Goal: Task Accomplishment & Management: Complete application form

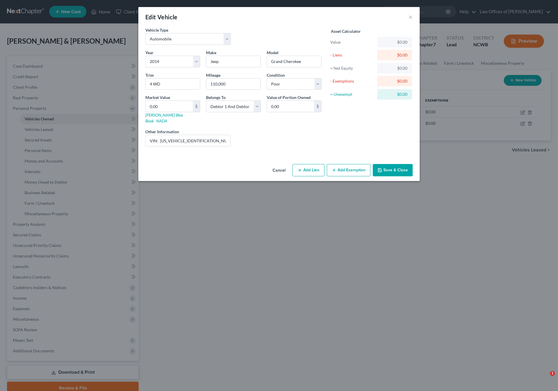
select select "0"
select select "12"
select select "4"
select select "2"
click at [392, 164] on button "Save & Close" at bounding box center [393, 170] width 40 height 12
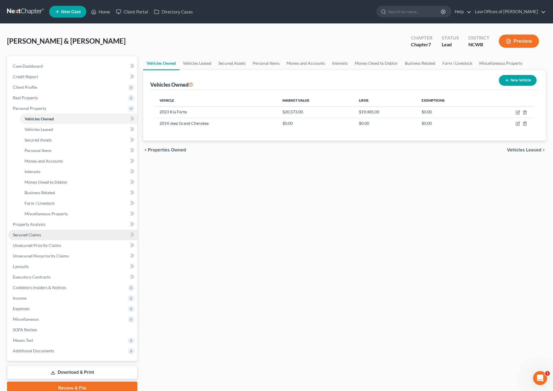
click at [28, 233] on span "Secured Claims" at bounding box center [27, 234] width 28 height 5
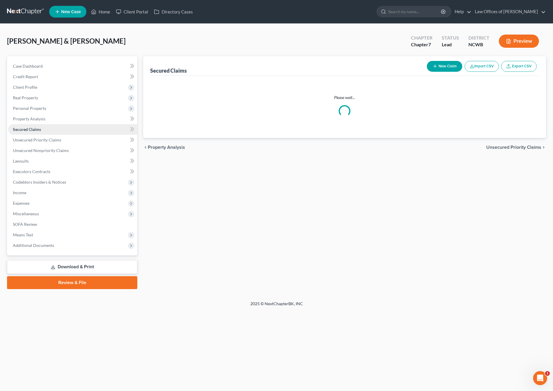
click at [28, 132] on span "Secured Claims" at bounding box center [27, 129] width 28 height 5
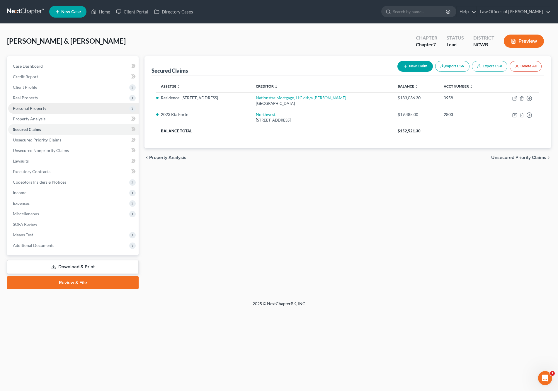
click at [29, 108] on span "Personal Property" at bounding box center [29, 108] width 33 height 5
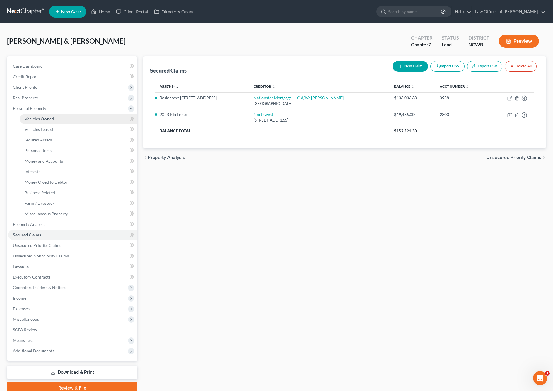
click at [42, 118] on span "Vehicles Owned" at bounding box center [39, 118] width 29 height 5
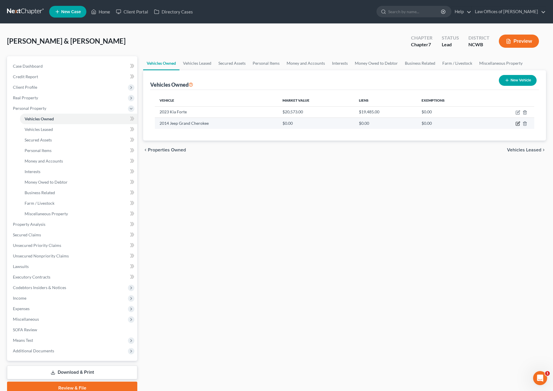
click at [519, 125] on icon "button" at bounding box center [518, 123] width 5 height 5
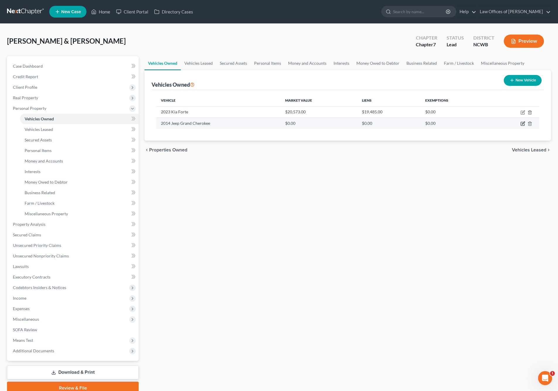
select select "0"
select select "12"
select select "4"
select select "2"
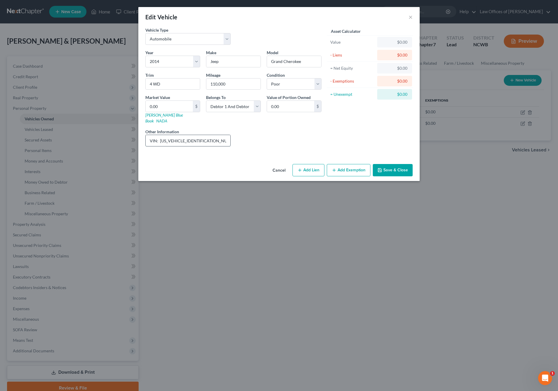
click at [227, 135] on input "VIN: [US_VEHICLE_IDENTIFICATION_NUMBER] - not running, worth less than repairs …" at bounding box center [188, 140] width 85 height 11
click at [226, 136] on input "VIN: [US_VEHICLE_IDENTIFICATION_NUMBER] - not running, worth less than repairs …" at bounding box center [188, 140] width 85 height 11
click at [228, 136] on input "VIN: [US_VEHICLE_IDENTIFICATION_NUMBER] - not running NADA - Fair Condition Val…" at bounding box center [188, 140] width 85 height 11
click at [182, 137] on input "VIN: [US_VEHICLE_IDENTIFICATION_NUMBER] - not running Low Trade-In Value - $475…" at bounding box center [188, 140] width 85 height 11
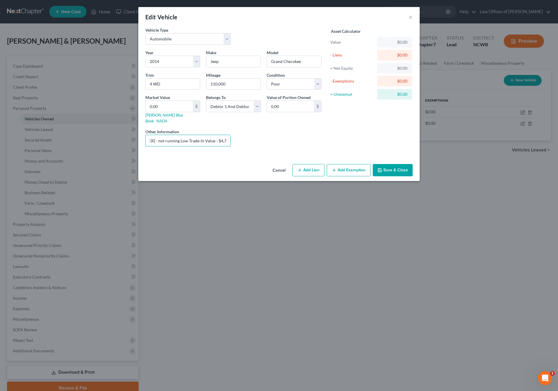
type input "VIN: [US_VEHICLE_IDENTIFICATION_NUMBER] - not running Low Trade-In Value - $4,7…"
click at [389, 164] on button "Save & Close" at bounding box center [393, 170] width 40 height 12
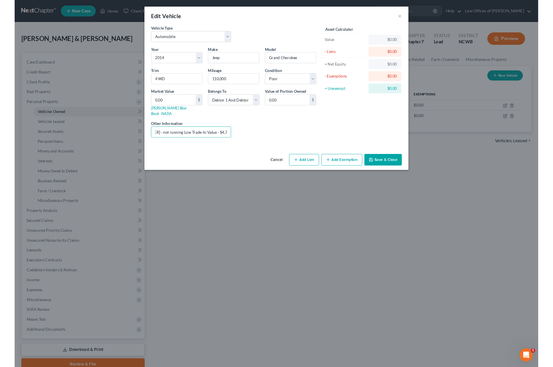
scroll to position [0, 0]
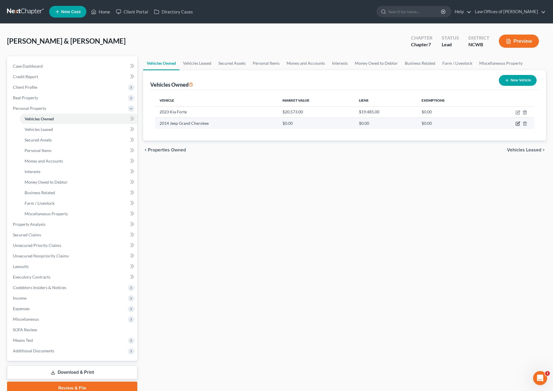
click at [518, 124] on icon "button" at bounding box center [518, 123] width 3 height 3
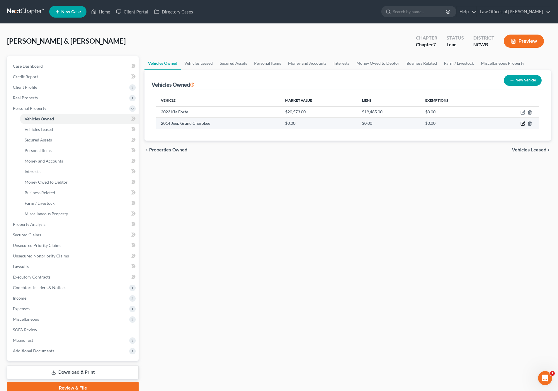
select select "0"
select select "12"
select select "4"
select select "2"
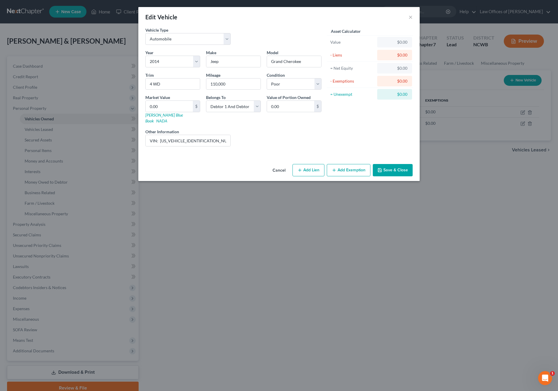
click at [311, 168] on button "Add Lien" at bounding box center [308, 170] width 32 height 12
select select "2"
select select "0"
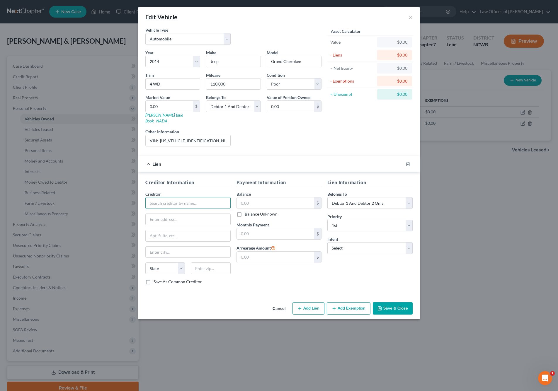
click at [187, 197] on input "text" at bounding box center [187, 203] width 85 height 12
type input "[PERSON_NAME] Federal Credit Union"
type input "[STREET_ADDRESS]"
type input "[GEOGRAPHIC_DATA]"
click at [209, 264] on input "text" at bounding box center [211, 268] width 40 height 12
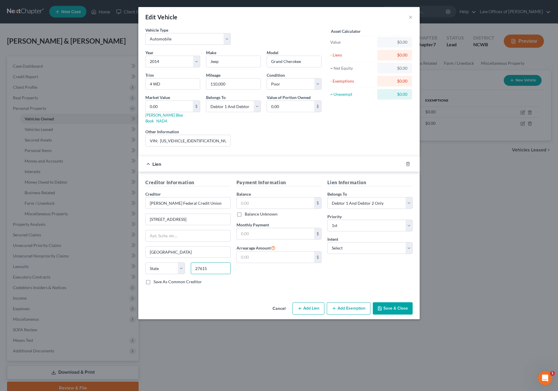
type input "27615"
select select "28"
click at [386, 303] on button "Save & Close" at bounding box center [393, 308] width 40 height 12
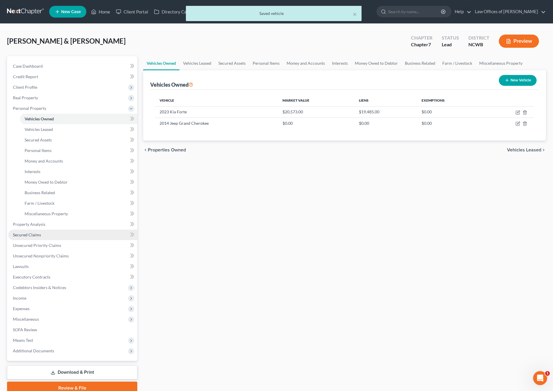
click at [35, 236] on span "Secured Claims" at bounding box center [27, 234] width 28 height 5
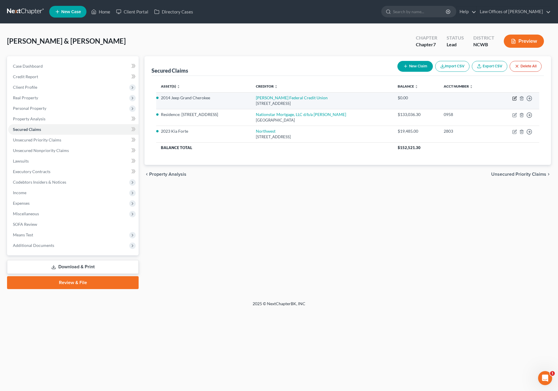
click at [513, 98] on icon "button" at bounding box center [514, 98] width 5 height 5
select select "28"
select select "4"
select select "2"
select select "0"
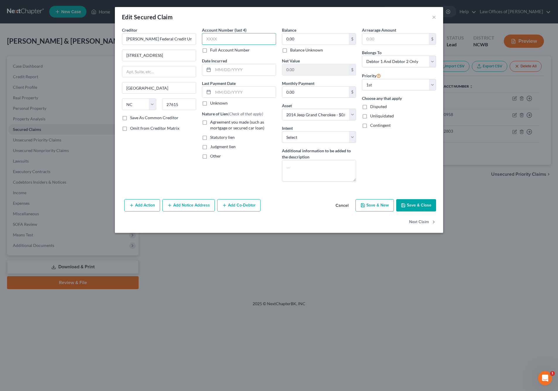
click at [208, 36] on input "text" at bounding box center [239, 39] width 74 height 12
type input "0001"
click at [250, 69] on input "text" at bounding box center [244, 69] width 63 height 11
type input "[DATE]"
click at [210, 122] on label "Agreement you made (such as mortgage or secured car loan)" at bounding box center [243, 125] width 66 height 12
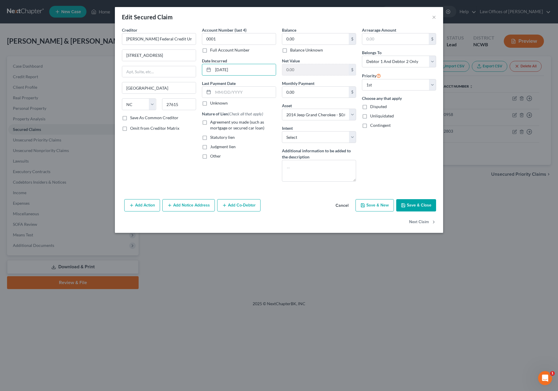
click at [212, 122] on input "Agreement you made (such as mortgage or secured car loan)" at bounding box center [214, 121] width 4 height 4
checkbox input "true"
click at [416, 207] on button "Save & Close" at bounding box center [416, 205] width 40 height 12
select select
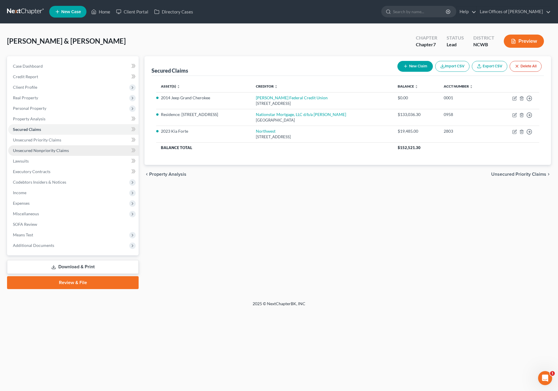
click at [19, 149] on span "Unsecured Nonpriority Claims" at bounding box center [41, 150] width 56 height 5
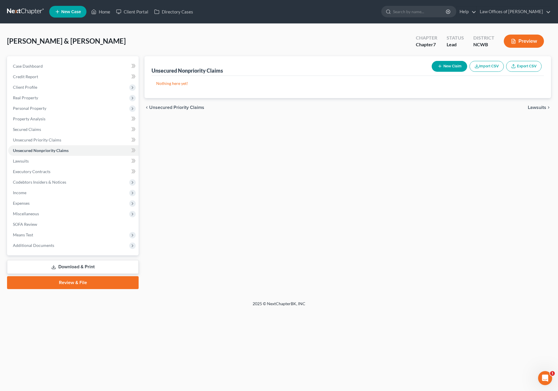
click at [450, 69] on button "New Claim" at bounding box center [448, 66] width 35 height 11
select select "2"
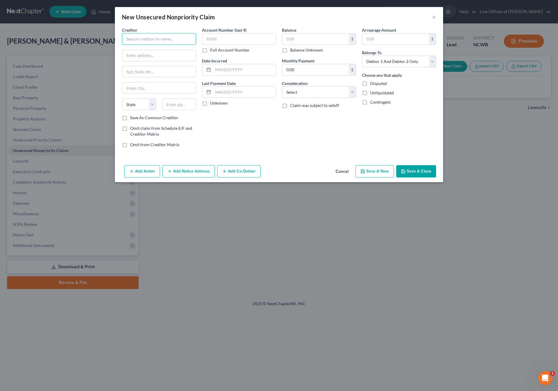
click at [160, 37] on input "text" at bounding box center [159, 39] width 74 height 12
type input "US Department of Education"
type input "PO Box 2837"
type input "O"
type input "[GEOGRAPHIC_DATA]"
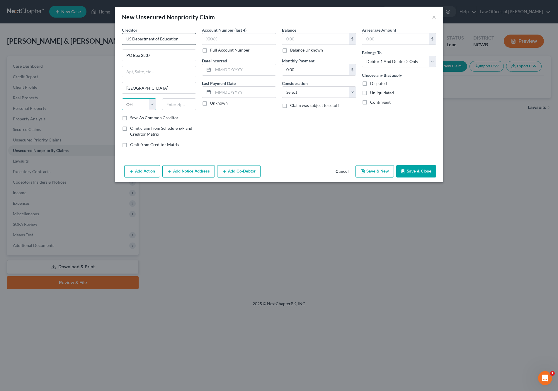
select select "38"
type input "97208-2837"
click at [235, 44] on input "text" at bounding box center [239, 39] width 74 height 12
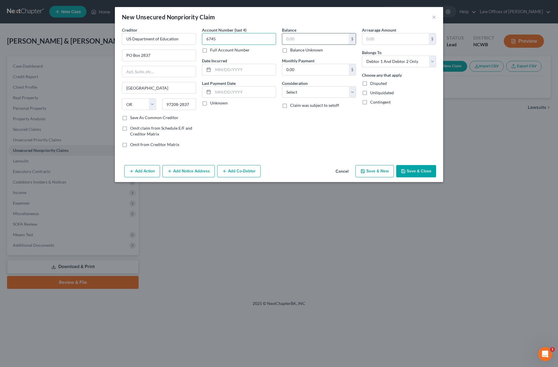
type input "6745"
click at [293, 39] on input "text" at bounding box center [315, 38] width 66 height 11
type input "50,700.6"
click at [294, 90] on select "Select Cable / Satellite Services Collection Agency Credit Card Debt Debt Couns…" at bounding box center [319, 92] width 74 height 12
select select "17"
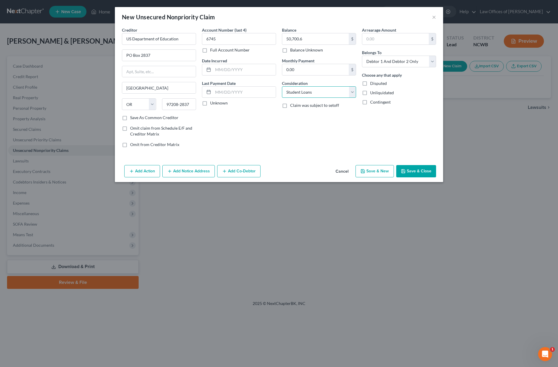
click at [282, 86] on select "Select Cable / Satellite Services Collection Agency Credit Card Debt Debt Couns…" at bounding box center [319, 92] width 74 height 12
click at [198, 173] on button "Add Notice Address" at bounding box center [188, 171] width 52 height 12
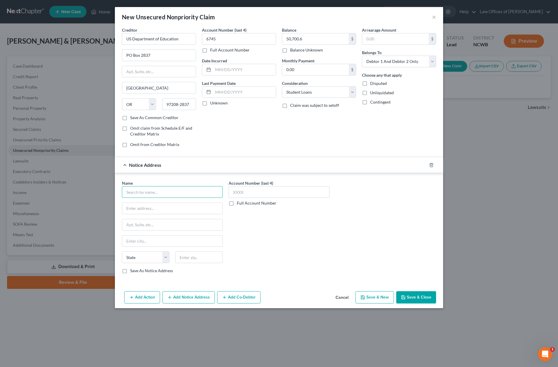
click at [149, 194] on input "text" at bounding box center [172, 192] width 101 height 12
type input "Nelnet"
type input "PO Box 82561"
type input "Lincoln"
select select "30"
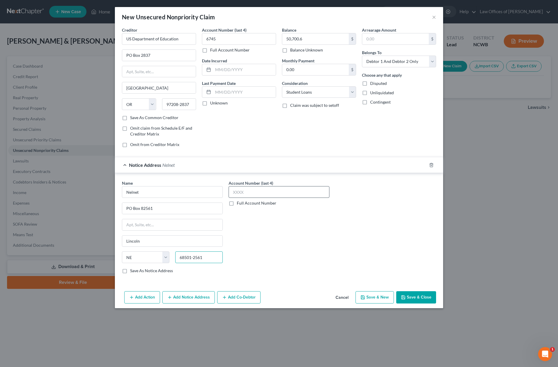
type input "68501-2561"
click at [235, 194] on input "text" at bounding box center [278, 192] width 101 height 12
type input "6745"
click at [414, 296] on button "Save & Close" at bounding box center [416, 297] width 40 height 12
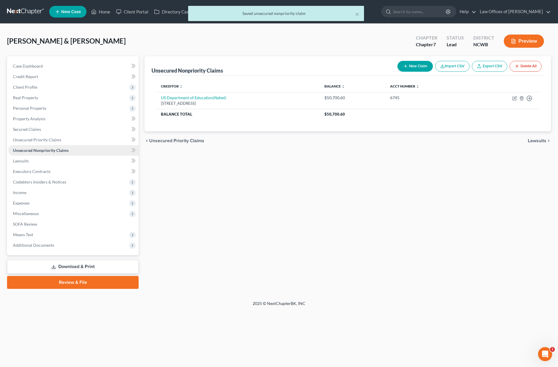
click at [34, 150] on span "Unsecured Nonpriority Claims" at bounding box center [41, 150] width 56 height 5
click at [427, 70] on button "New Claim" at bounding box center [414, 66] width 35 height 11
select select "2"
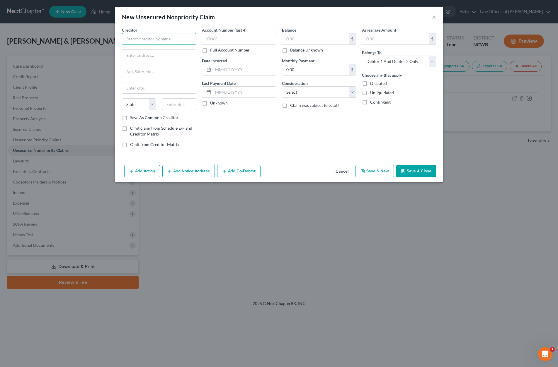
click at [144, 40] on input "text" at bounding box center [159, 39] width 74 height 12
type input "Discover (Capital One NA)"
type input "PO Box 30943"
type input "[GEOGRAPHIC_DATA]"
select select "46"
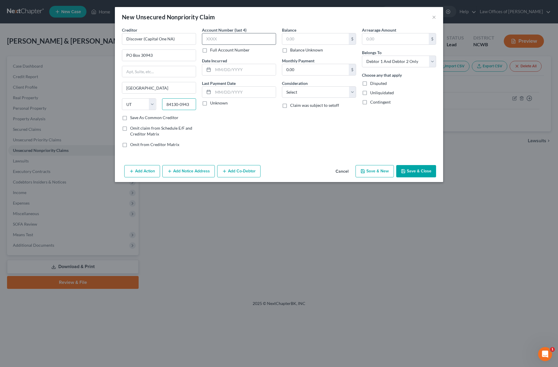
type input "84130-0943"
click at [208, 39] on input "text" at bounding box center [239, 39] width 74 height 12
type input "7975"
click at [295, 44] on input "text" at bounding box center [315, 38] width 66 height 11
type input "10,713.2"
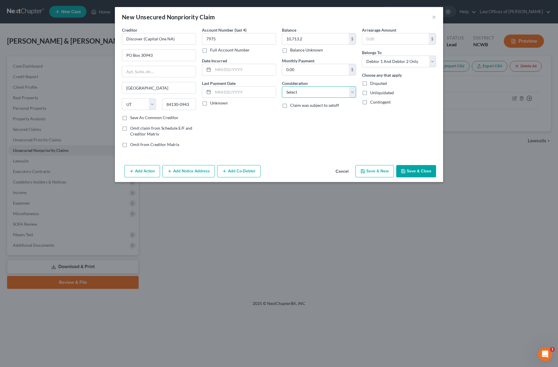
click at [290, 92] on select "Select Cable / Satellite Services Collection Agency Credit Card Debt Debt Couns…" at bounding box center [319, 92] width 74 height 12
select select "2"
click at [282, 86] on select "Select Cable / Satellite Services Collection Agency Credit Card Debt Debt Couns…" at bounding box center [319, 92] width 74 height 12
click at [216, 70] on input "text" at bounding box center [244, 69] width 63 height 11
type input "[DATE]"
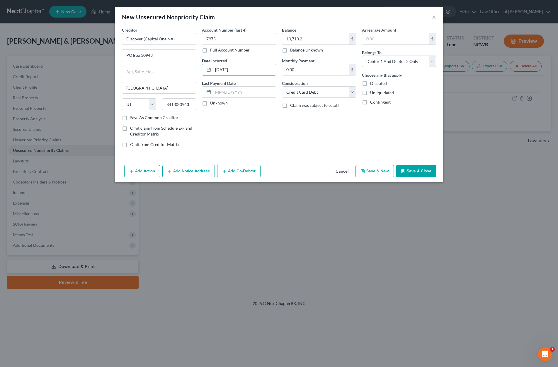
click at [416, 65] on select "Select Debtor 1 Only Debtor 2 Only Debtor 1 And Debtor 2 Only At Least One Of T…" at bounding box center [399, 62] width 74 height 12
select select "0"
click at [362, 56] on select "Select Debtor 1 Only Debtor 2 Only Debtor 1 And Debtor 2 Only At Least One Of T…" at bounding box center [399, 62] width 74 height 12
click at [407, 172] on button "Save & Close" at bounding box center [416, 171] width 40 height 12
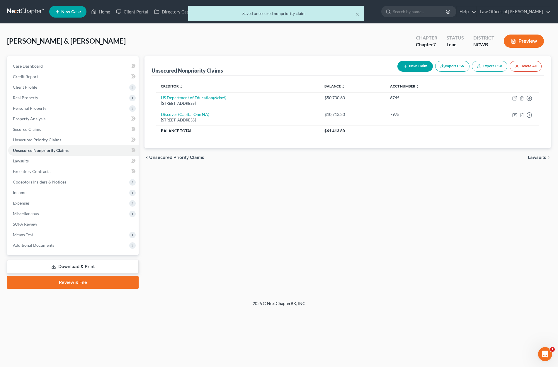
click at [414, 68] on button "New Claim" at bounding box center [414, 66] width 35 height 11
select select "2"
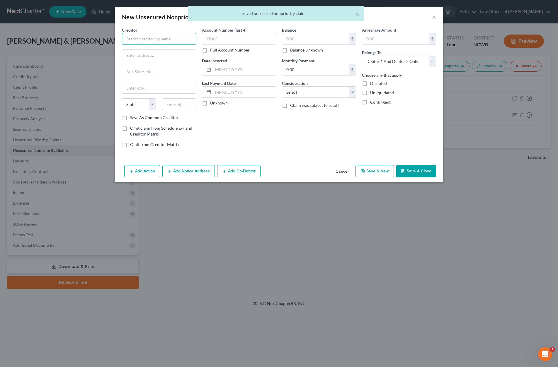
click at [169, 40] on input "text" at bounding box center [159, 39] width 74 height 12
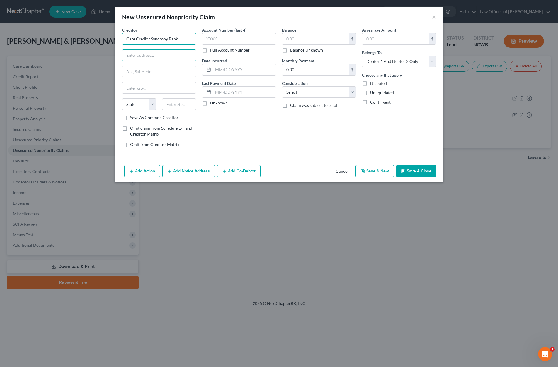
click at [160, 39] on input "Care Credit / Syncrony Bank" at bounding box center [159, 39] width 74 height 12
type input "Care Credit / Synchrony Bank"
type input "PO Box 71783"
type input "[GEOGRAPHIC_DATA]"
select select "39"
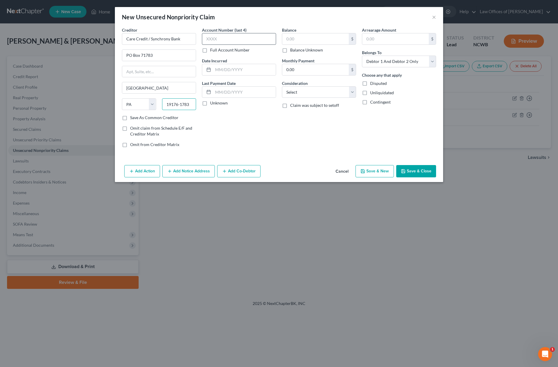
type input "19176-1783"
click at [236, 42] on input "text" at bounding box center [239, 39] width 74 height 12
type input "9226"
click at [318, 40] on input "text" at bounding box center [315, 38] width 66 height 11
type input "12,273.32"
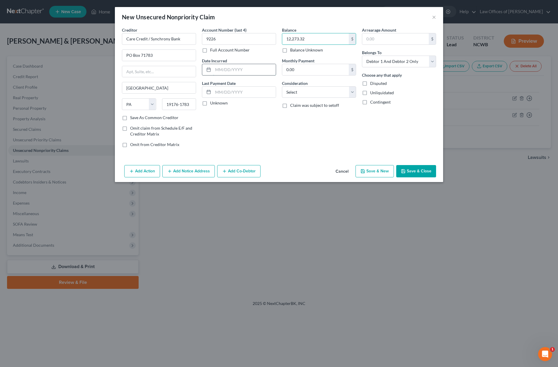
click at [229, 70] on input "text" at bounding box center [244, 69] width 63 height 11
type input "[DATE]"
click at [288, 90] on select "Select Cable / Satellite Services Collection Agency Credit Card Debt Debt Couns…" at bounding box center [319, 92] width 74 height 12
select select "2"
click at [282, 86] on select "Select Cable / Satellite Services Collection Agency Credit Card Debt Debt Couns…" at bounding box center [319, 92] width 74 height 12
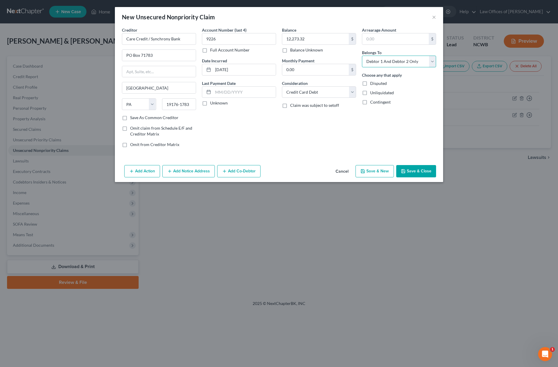
click at [378, 65] on select "Select Debtor 1 Only Debtor 2 Only Debtor 1 And Debtor 2 Only At Least One Of T…" at bounding box center [399, 62] width 74 height 12
select select "0"
click at [362, 56] on select "Select Debtor 1 Only Debtor 2 Only Debtor 1 And Debtor 2 Only At Least One Of T…" at bounding box center [399, 62] width 74 height 12
click at [411, 170] on button "Save & Close" at bounding box center [416, 171] width 40 height 12
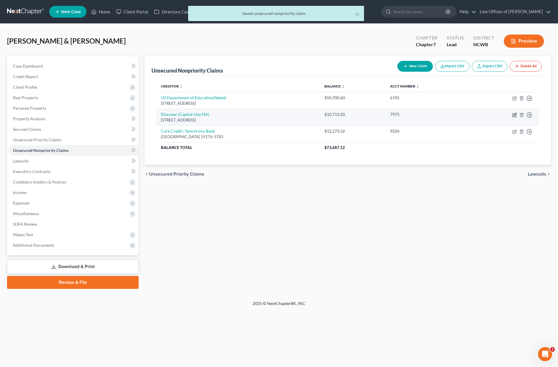
click at [514, 115] on icon "button" at bounding box center [514, 115] width 5 height 5
select select "46"
select select "2"
select select "0"
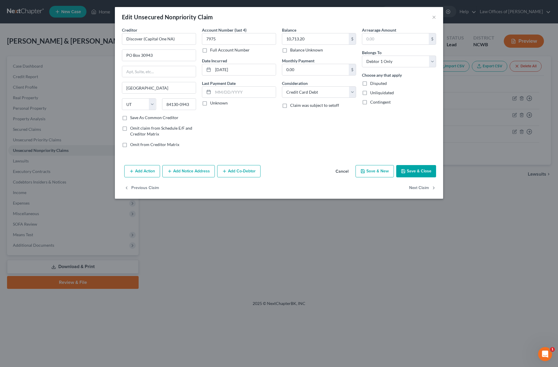
click at [407, 170] on button "Save & Close" at bounding box center [416, 171] width 40 height 12
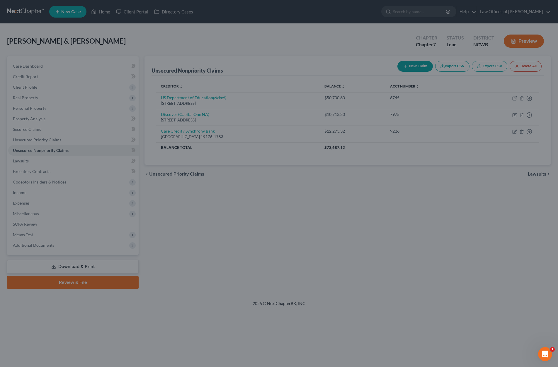
type input "0"
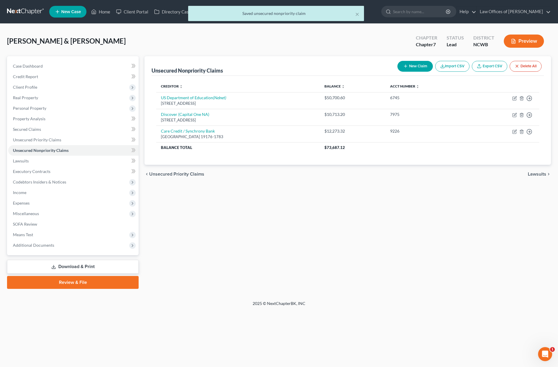
click at [415, 65] on button "New Claim" at bounding box center [414, 66] width 35 height 11
select select "2"
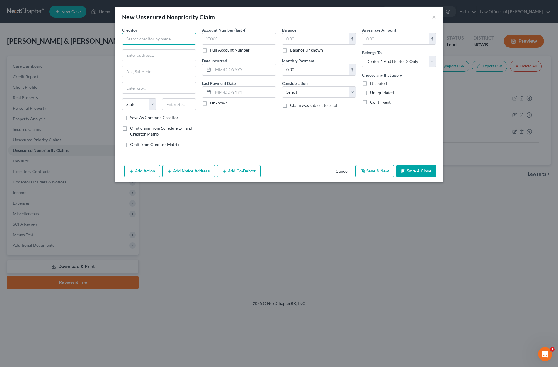
click at [144, 42] on input "text" at bounding box center [159, 39] width 74 height 12
type input "[PERSON_NAME] [PERSON_NAME] Bank, NA"
type input "Mail Code LA4-7100"
type input "700 [US_STATE] Ln"
type input "Monroe"
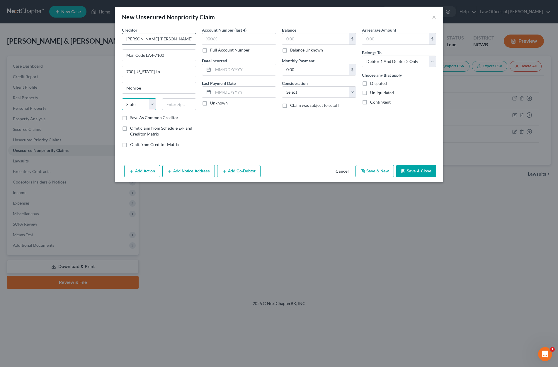
select select "19"
type input "71203"
click at [254, 38] on input "text" at bounding box center [239, 39] width 74 height 12
type input "0884"
click at [300, 39] on input "text" at bounding box center [315, 38] width 66 height 11
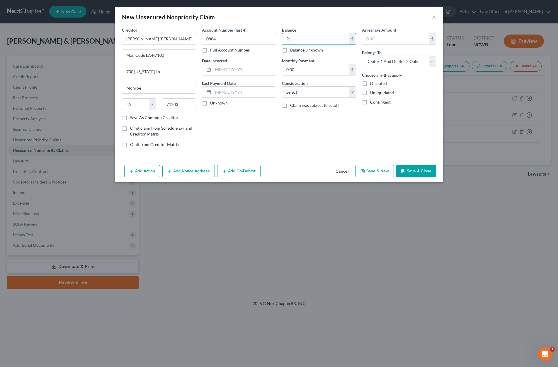
type input "9"
type input "9,186.07"
click at [213, 71] on input "text" at bounding box center [244, 69] width 63 height 11
type input "[DATE]"
click at [292, 91] on select "Select Cable / Satellite Services Collection Agency Credit Card Debt Debt Couns…" at bounding box center [319, 92] width 74 height 12
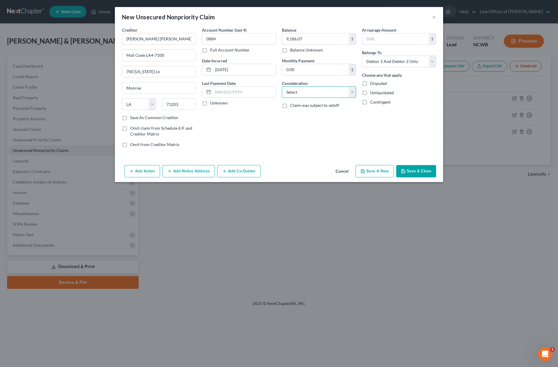
select select "2"
click at [282, 86] on select "Select Cable / Satellite Services Collection Agency Credit Card Debt Debt Couns…" at bounding box center [319, 92] width 74 height 12
click at [404, 62] on select "Select Debtor 1 Only Debtor 2 Only Debtor 1 And Debtor 2 Only At Least One Of T…" at bounding box center [399, 62] width 74 height 12
select select "1"
click at [362, 56] on select "Select Debtor 1 Only Debtor 2 Only Debtor 1 And Debtor 2 Only At Least One Of T…" at bounding box center [399, 62] width 74 height 12
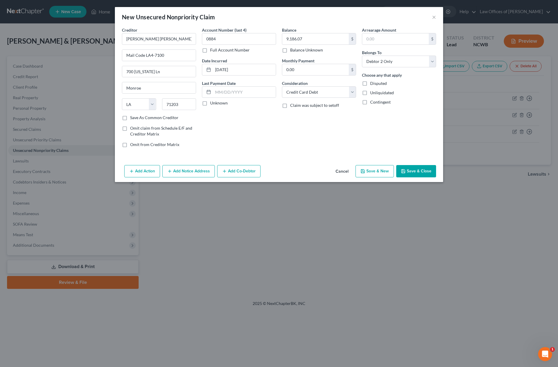
click at [411, 170] on button "Save & Close" at bounding box center [416, 171] width 40 height 12
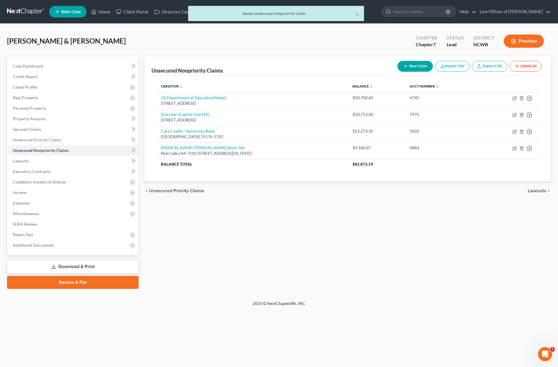
click at [419, 67] on button "New Claim" at bounding box center [414, 66] width 35 height 11
select select "2"
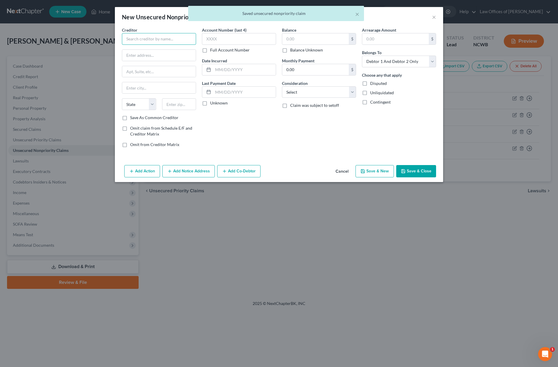
click at [150, 43] on input "text" at bounding box center [159, 39] width 74 height 12
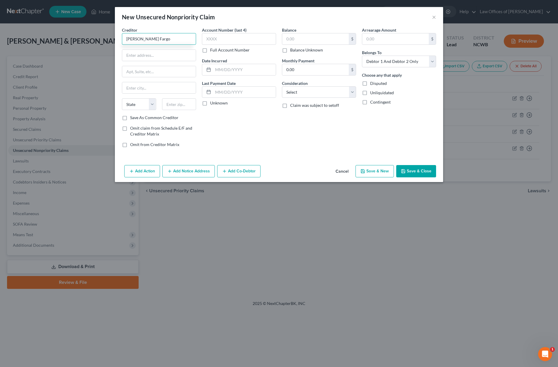
type input "[PERSON_NAME] Fargo"
type input "PO Box 562735"
type input "Charlotte"
select select "28"
type input "28256-9906"
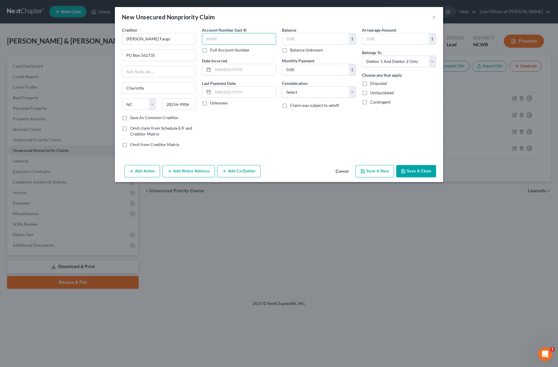
click at [218, 40] on input "text" at bounding box center [239, 39] width 74 height 12
type input "0001"
click at [215, 68] on input "text" at bounding box center [244, 69] width 63 height 11
type input "[DATE]"
click at [308, 38] on input "text" at bounding box center [315, 38] width 66 height 11
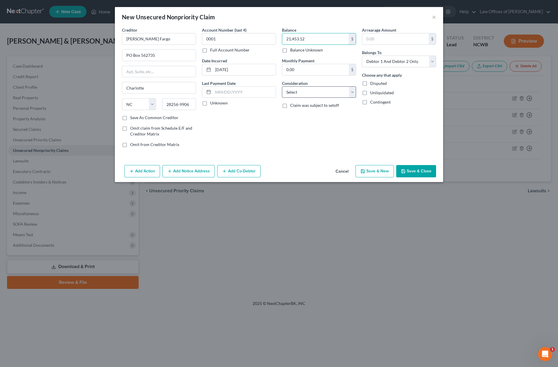
type input "21,453.12"
click at [298, 96] on select "Select Cable / Satellite Services Collection Agency Credit Card Debt Debt Couns…" at bounding box center [319, 92] width 74 height 12
select select "2"
click at [282, 86] on select "Select Cable / Satellite Services Collection Agency Credit Card Debt Debt Couns…" at bounding box center [319, 92] width 74 height 12
click at [422, 62] on select "Select Debtor 1 Only Debtor 2 Only Debtor 1 And Debtor 2 Only At Least One Of T…" at bounding box center [399, 62] width 74 height 12
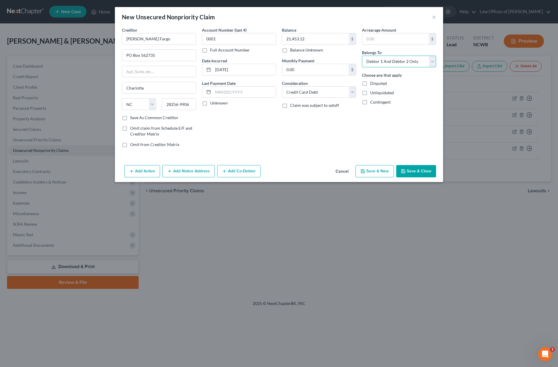
select select "0"
click at [362, 56] on select "Select Debtor 1 Only Debtor 2 Only Debtor 1 And Debtor 2 Only At Least One Of T…" at bounding box center [399, 62] width 74 height 12
click at [427, 172] on button "Save & Close" at bounding box center [416, 171] width 40 height 12
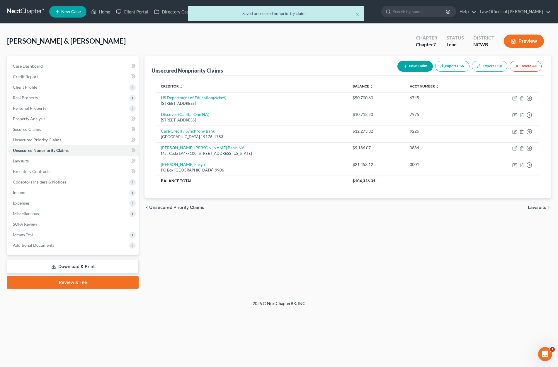
click at [406, 66] on icon "button" at bounding box center [405, 66] width 5 height 5
select select "2"
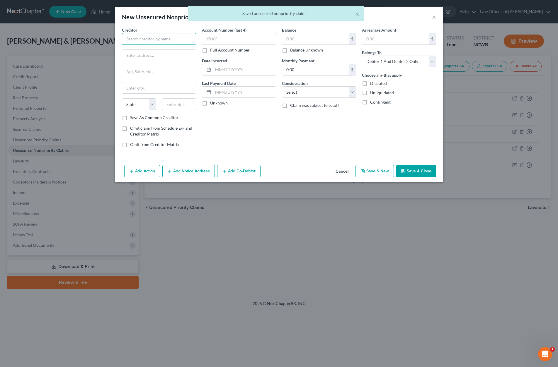
click at [155, 42] on input "text" at bounding box center [159, 39] width 74 height 12
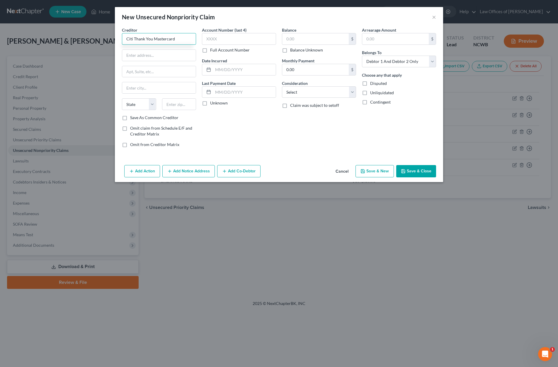
type input "Citi Thank You Mastercard"
type input "PO Box 6275"
type input "[GEOGRAPHIC_DATA]"
click at [142, 105] on select "State [US_STATE] AK AR AZ CA CO CT DE DC [GEOGRAPHIC_DATA] [GEOGRAPHIC_DATA] GU…" at bounding box center [139, 104] width 34 height 12
select select "43"
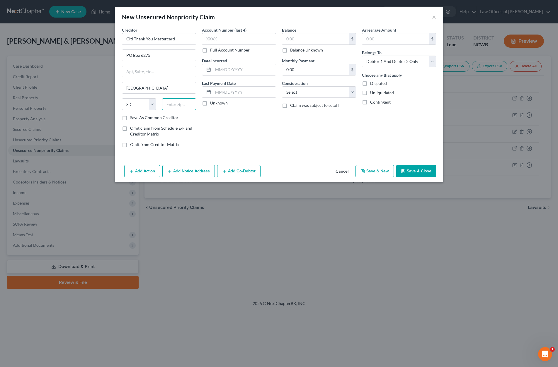
click at [180, 108] on input "text" at bounding box center [179, 104] width 34 height 12
type input "57117"
click at [208, 38] on input "text" at bounding box center [239, 39] width 74 height 12
type input "5753"
click at [308, 39] on input "text" at bounding box center [315, 38] width 66 height 11
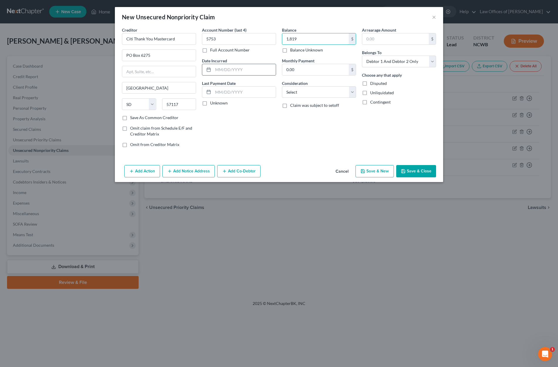
type input "1,819"
click at [213, 70] on div at bounding box center [207, 69] width 11 height 11
click at [216, 69] on input "text" at bounding box center [244, 69] width 63 height 11
type input "[DATE]"
drag, startPoint x: 320, startPoint y: 93, endPoint x: 320, endPoint y: 96, distance: 3.2
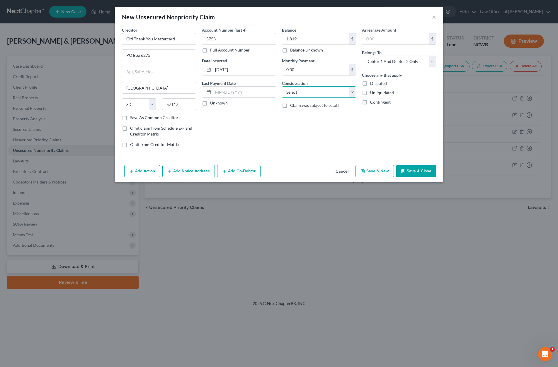
click at [320, 93] on select "Select Cable / Satellite Services Collection Agency Credit Card Debt Debt Couns…" at bounding box center [319, 92] width 74 height 12
select select "2"
click at [282, 86] on select "Select Cable / Satellite Services Collection Agency Credit Card Debt Debt Couns…" at bounding box center [319, 92] width 74 height 12
click at [407, 173] on button "Save & Close" at bounding box center [416, 171] width 40 height 12
type input "1,819.00"
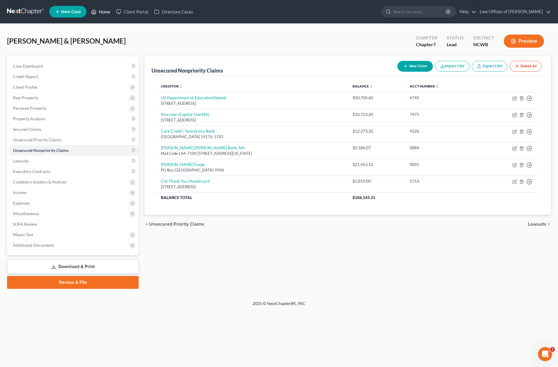
click at [98, 11] on link "Home" at bounding box center [100, 11] width 25 height 11
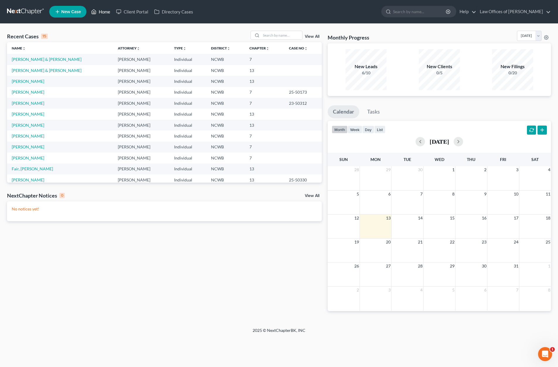
click at [98, 12] on link "Home" at bounding box center [100, 11] width 25 height 11
click at [268, 36] on input "search" at bounding box center [281, 35] width 41 height 8
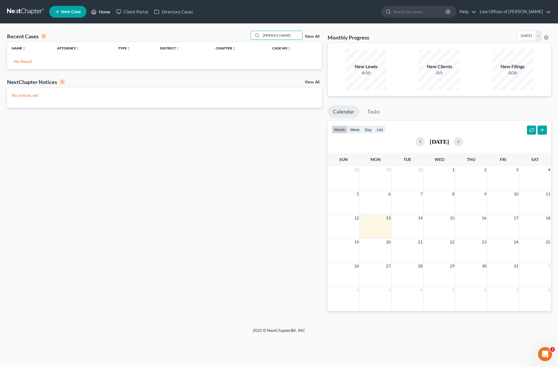
type input "[PERSON_NAME]"
click at [108, 13] on link "Home" at bounding box center [100, 11] width 25 height 11
click at [72, 14] on link "New Case" at bounding box center [67, 12] width 37 height 12
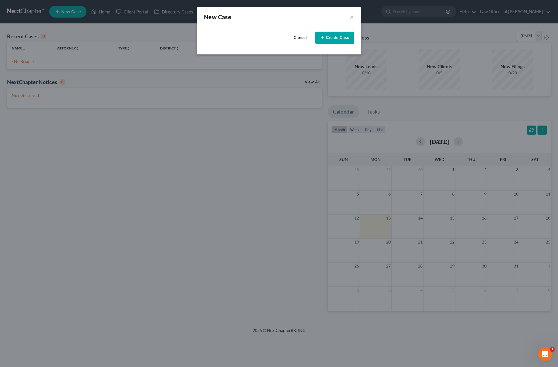
select select "59"
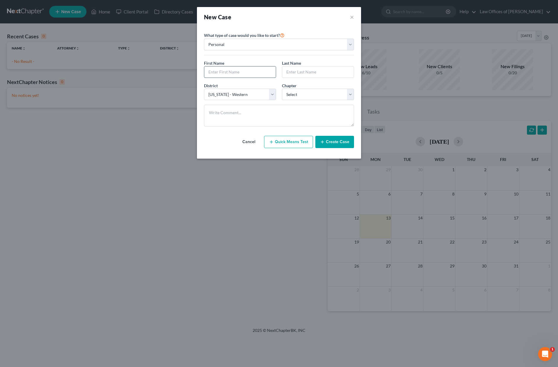
click at [240, 71] on input "text" at bounding box center [239, 71] width 71 height 11
type input "[PERSON_NAME]"
click at [303, 97] on select "Select 7 11 12 13" at bounding box center [318, 95] width 72 height 12
select select "3"
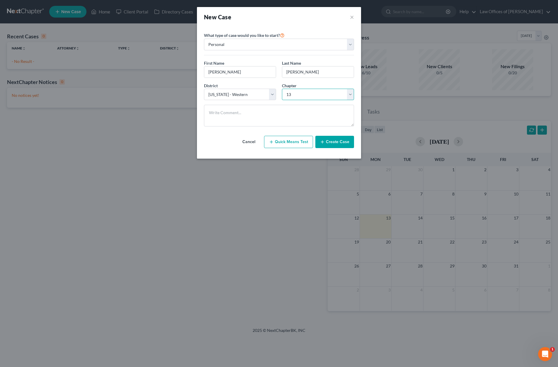
click at [282, 89] on select "Select 7 11 12 13" at bounding box center [318, 95] width 72 height 12
click at [325, 139] on button "Create Case" at bounding box center [334, 142] width 39 height 12
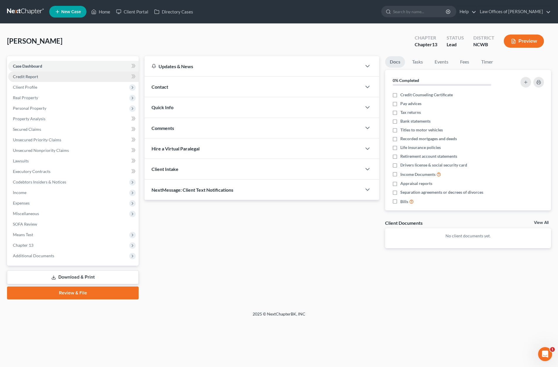
click at [20, 78] on span "Credit Report" at bounding box center [25, 76] width 25 height 5
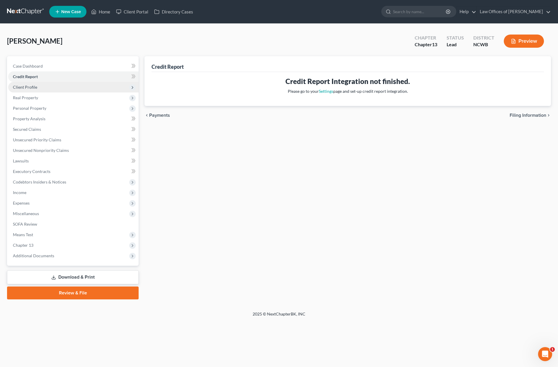
click at [28, 85] on span "Client Profile" at bounding box center [25, 87] width 24 height 5
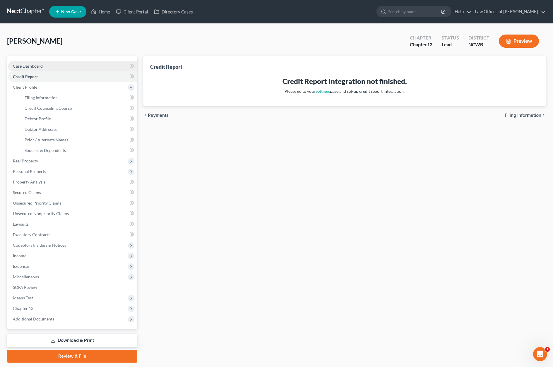
click at [30, 65] on span "Case Dashboard" at bounding box center [28, 66] width 30 height 5
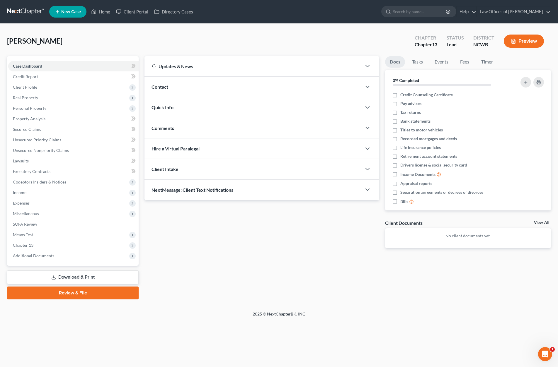
click at [158, 85] on span "Contact" at bounding box center [159, 87] width 17 height 6
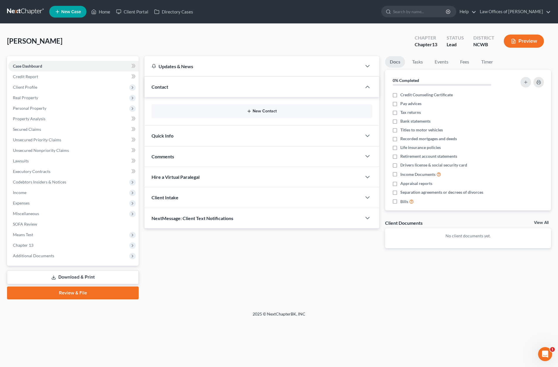
click at [264, 111] on button "New Contact" at bounding box center [261, 111] width 211 height 5
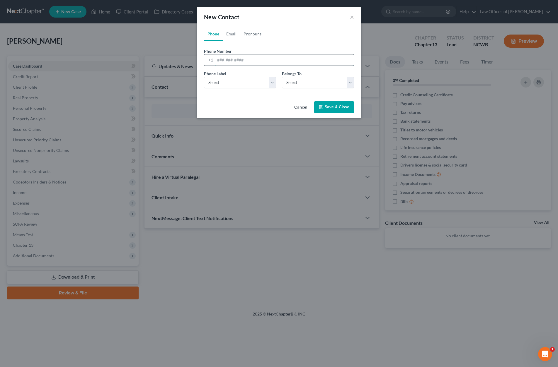
click at [231, 60] on input "tel" at bounding box center [284, 59] width 139 height 11
type input "[PHONE_NUMBER]"
click at [255, 81] on select "Select Mobile Home Work Other" at bounding box center [240, 83] width 72 height 12
select select "0"
click at [204, 77] on select "Select Mobile Home Work Other" at bounding box center [240, 83] width 72 height 12
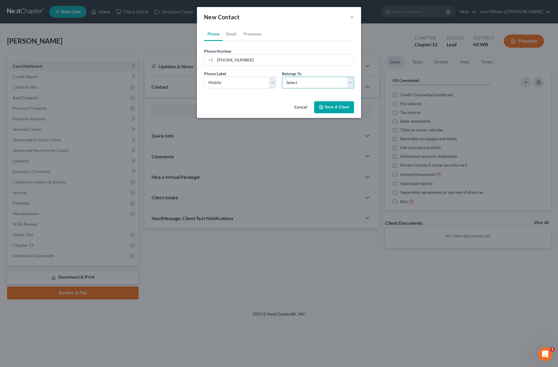
drag, startPoint x: 291, startPoint y: 84, endPoint x: 292, endPoint y: 88, distance: 4.4
click at [291, 84] on select "Select Client Other" at bounding box center [318, 83] width 72 height 12
select select "0"
click at [282, 77] on select "Select Client Other" at bounding box center [318, 83] width 72 height 12
click at [325, 105] on button "Save & Close" at bounding box center [334, 107] width 40 height 12
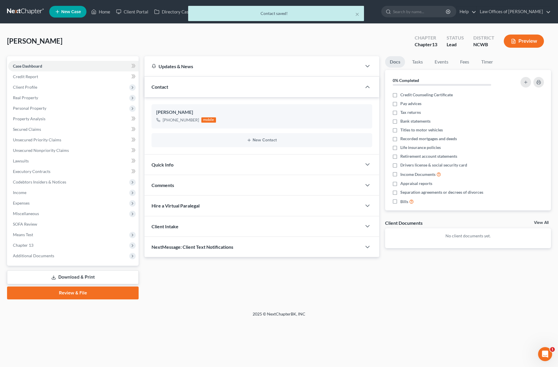
click at [200, 161] on div "Quick Info" at bounding box center [252, 165] width 217 height 20
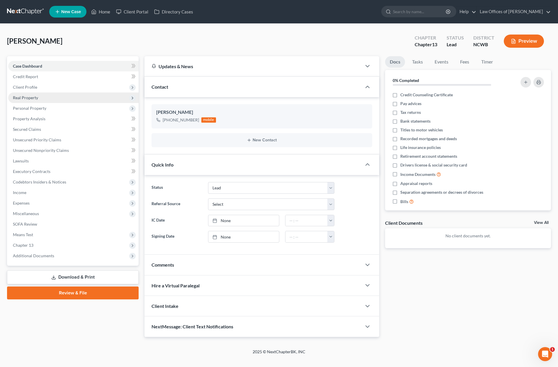
click at [30, 98] on span "Real Property" at bounding box center [25, 97] width 25 height 5
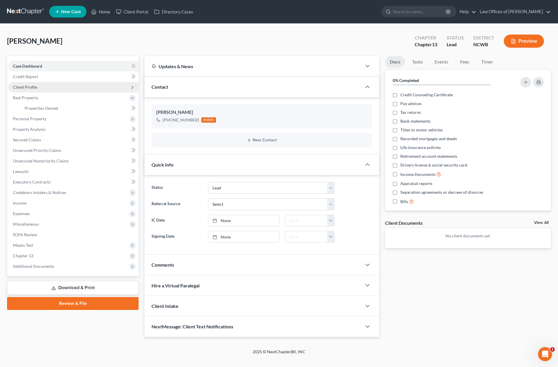
click at [25, 86] on span "Client Profile" at bounding box center [25, 87] width 24 height 5
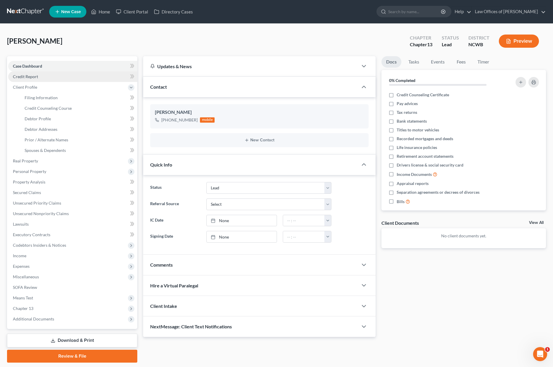
click at [31, 76] on span "Credit Report" at bounding box center [25, 76] width 25 height 5
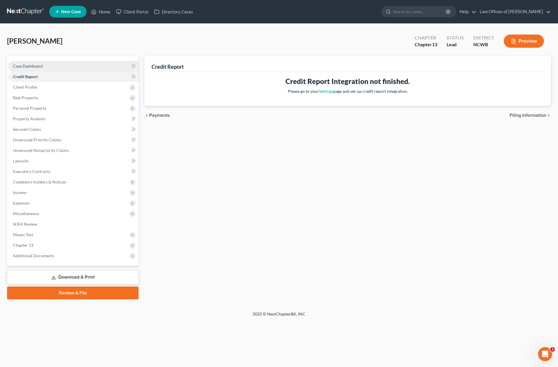
click at [35, 66] on span "Case Dashboard" at bounding box center [28, 66] width 30 height 5
select select "4"
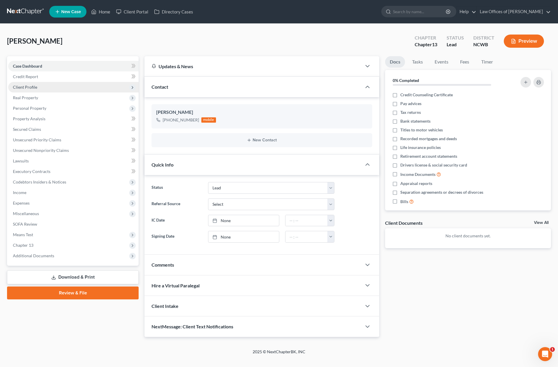
click at [30, 87] on span "Client Profile" at bounding box center [25, 87] width 24 height 5
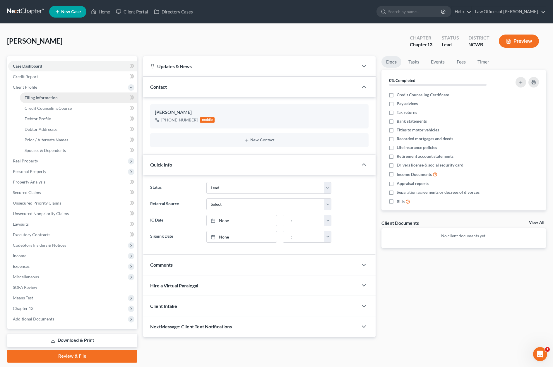
click at [35, 98] on span "Filing Information" at bounding box center [41, 97] width 33 height 5
select select "1"
select select "0"
select select "3"
select select "59"
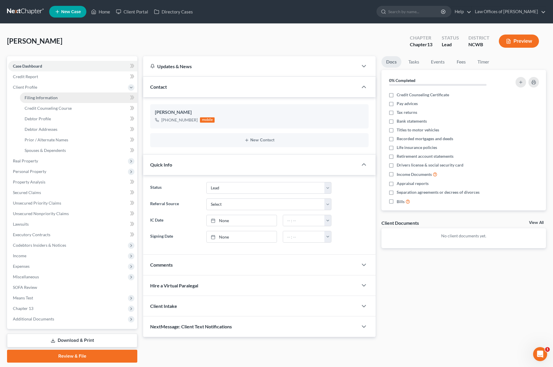
select select "28"
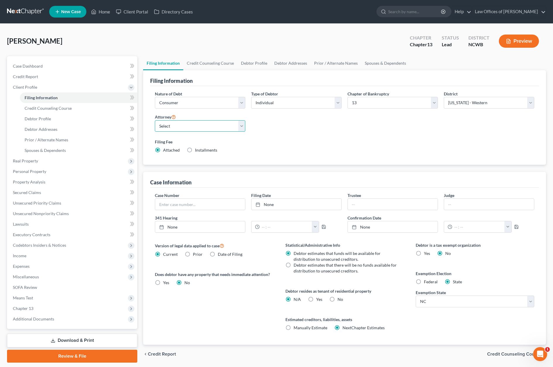
click at [196, 125] on select "Select F. [PERSON_NAME] - NCWB [PERSON_NAME] - [GEOGRAPHIC_DATA]" at bounding box center [200, 126] width 91 height 12
select select "1"
click at [155, 120] on select "Select F. [PERSON_NAME] - NCWB [PERSON_NAME] - [GEOGRAPHIC_DATA]" at bounding box center [200, 126] width 91 height 12
click at [338, 300] on label "No" at bounding box center [341, 300] width 6 height 6
click at [340, 300] on input "No" at bounding box center [342, 299] width 4 height 4
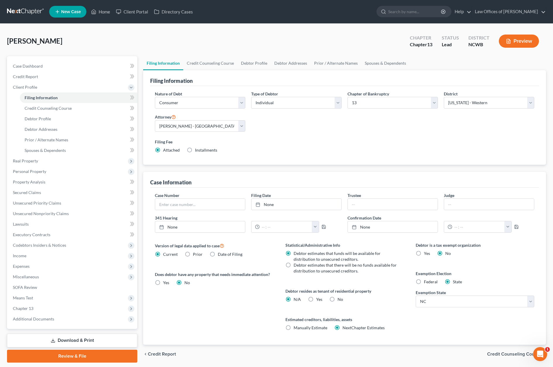
radio input "true"
radio input "false"
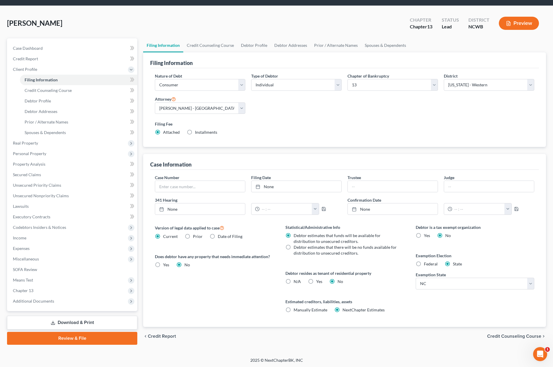
scroll to position [19, 0]
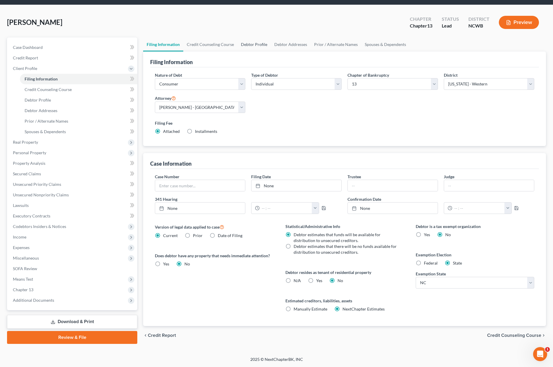
click at [257, 46] on link "Debtor Profile" at bounding box center [254, 44] width 33 height 14
select select "0"
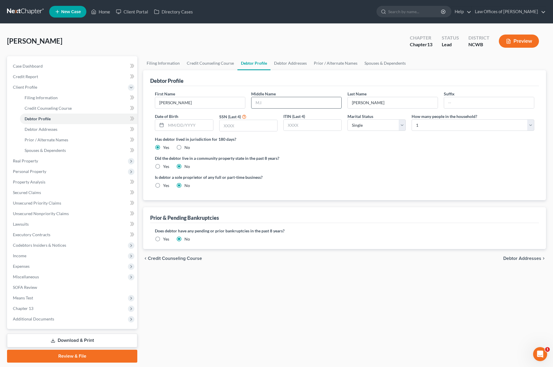
click at [284, 104] on input "text" at bounding box center [297, 102] width 90 height 11
type input "[PERSON_NAME]"
click at [225, 126] on input "text" at bounding box center [249, 125] width 58 height 11
type input "2699"
click at [34, 66] on span "Case Dashboard" at bounding box center [28, 66] width 30 height 5
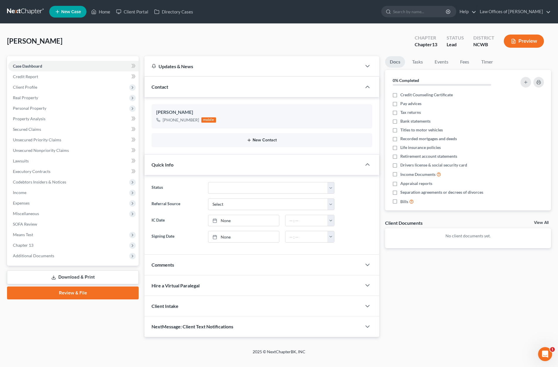
click at [261, 141] on button "New Contact" at bounding box center [261, 140] width 211 height 5
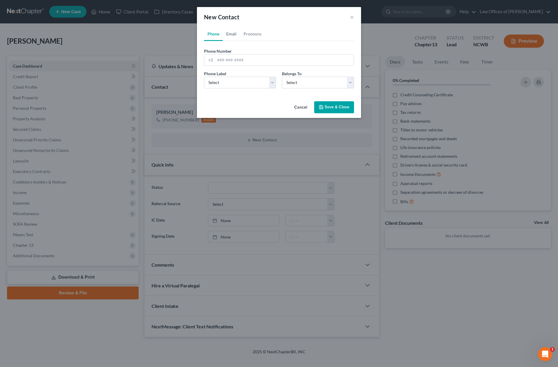
click at [231, 35] on link "Email" at bounding box center [231, 34] width 17 height 14
click at [234, 60] on input "email" at bounding box center [284, 59] width 139 height 11
drag, startPoint x: 229, startPoint y: 59, endPoint x: 228, endPoint y: 66, distance: 6.5
click at [229, 59] on input "email" at bounding box center [284, 59] width 139 height 11
type input "[EMAIL_ADDRESS][DOMAIN_NAME]"
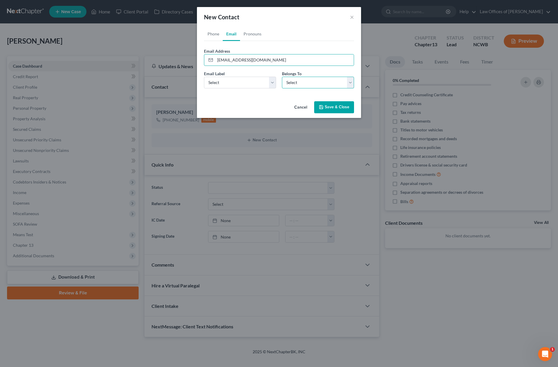
drag, startPoint x: 306, startPoint y: 84, endPoint x: 306, endPoint y: 88, distance: 4.1
click at [306, 84] on select "Select Client Other" at bounding box center [318, 83] width 72 height 12
select select "0"
click at [282, 77] on select "Select Client Other" at bounding box center [318, 83] width 72 height 12
click at [323, 110] on icon "button" at bounding box center [321, 107] width 5 height 5
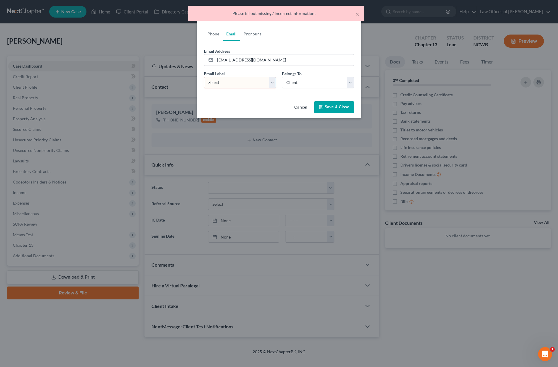
drag, startPoint x: 258, startPoint y: 81, endPoint x: 254, endPoint y: 86, distance: 6.4
click at [258, 81] on select "Select Home Work Other" at bounding box center [240, 83] width 72 height 12
select select "2"
click at [204, 77] on select "Select Home Work Other" at bounding box center [240, 83] width 72 height 12
click at [332, 106] on button "Save & Close" at bounding box center [334, 107] width 40 height 12
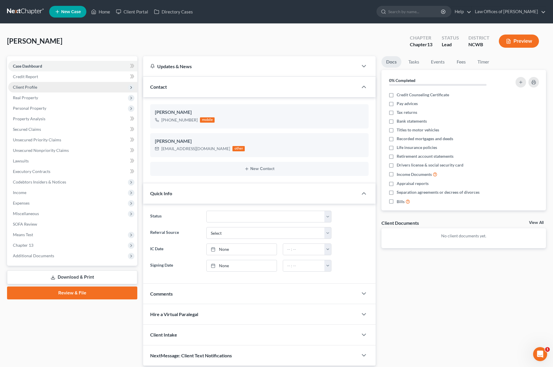
click at [24, 87] on span "Client Profile" at bounding box center [25, 87] width 24 height 5
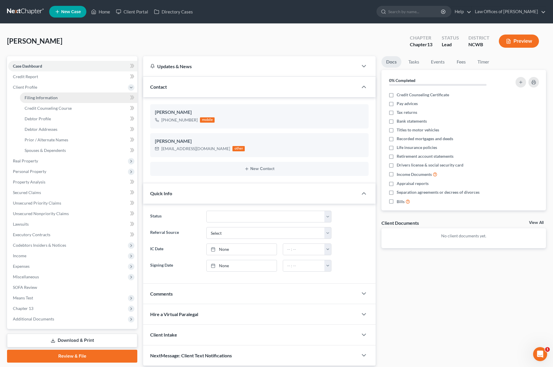
click at [29, 98] on span "Filing Information" at bounding box center [41, 97] width 33 height 5
select select "1"
select select "0"
select select "3"
select select "59"
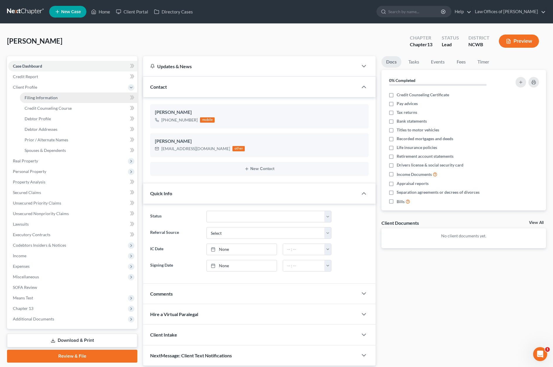
select select "1"
select select "28"
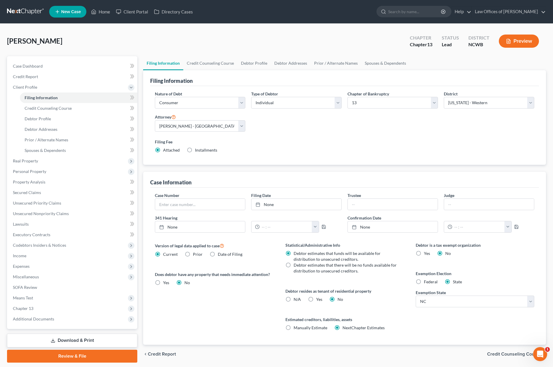
click at [193, 254] on label "Prior" at bounding box center [198, 255] width 10 height 6
click at [195, 254] on input "Prior" at bounding box center [197, 254] width 4 height 4
radio input "true"
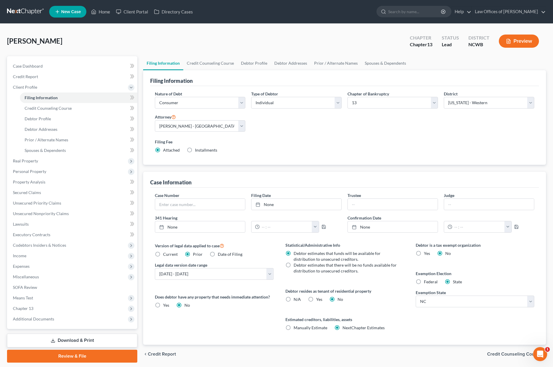
click at [163, 253] on label "Current" at bounding box center [170, 255] width 15 height 6
click at [166, 253] on input "Current" at bounding box center [168, 254] width 4 height 4
radio input "true"
radio input "false"
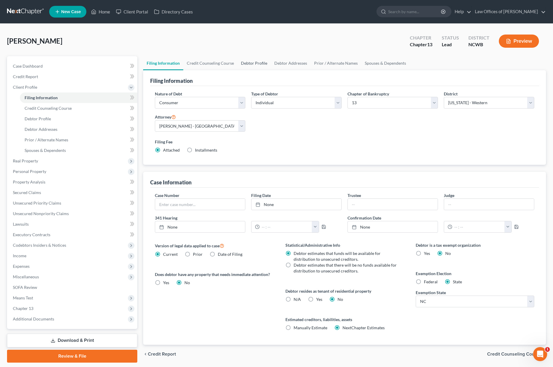
click at [250, 66] on link "Debtor Profile" at bounding box center [254, 63] width 33 height 14
select select "0"
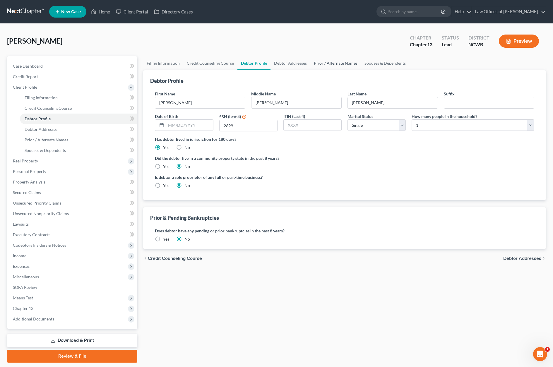
click at [326, 62] on link "Prior / Alternate Names" at bounding box center [336, 63] width 51 height 14
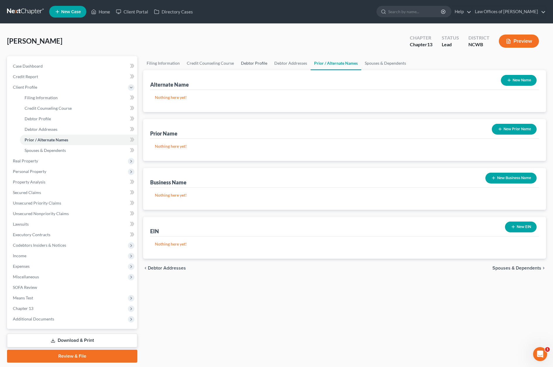
click at [251, 63] on link "Debtor Profile" at bounding box center [254, 63] width 33 height 14
select select "0"
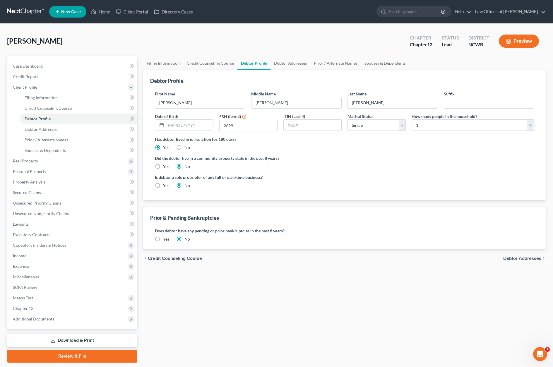
click at [525, 260] on span "Debtor Addresses" at bounding box center [523, 258] width 38 height 5
select select "0"
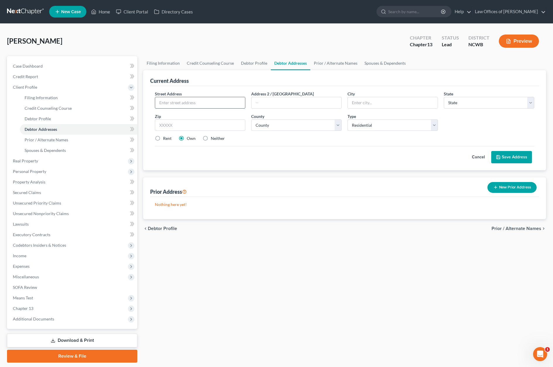
click at [203, 103] on input "text" at bounding box center [200, 102] width 90 height 11
click at [218, 103] on input "text" at bounding box center [200, 102] width 90 height 11
type input "[STREET_ADDRESS]"
type input "Vale"
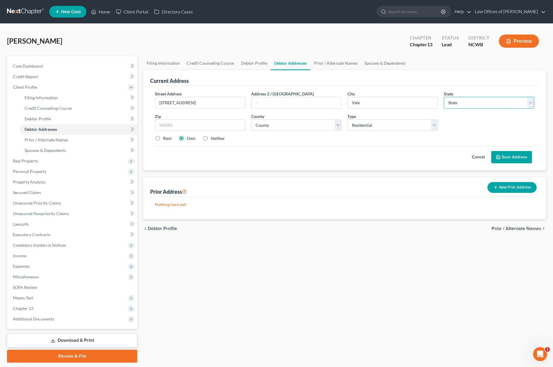
select select "28"
type input "28168"
click at [320, 129] on select "County [GEOGRAPHIC_DATA] [GEOGRAPHIC_DATA] [GEOGRAPHIC_DATA] [GEOGRAPHIC_DATA] …" at bounding box center [296, 126] width 91 height 12
select select "17"
click at [251, 120] on select "County [GEOGRAPHIC_DATA] [GEOGRAPHIC_DATA] [GEOGRAPHIC_DATA] [GEOGRAPHIC_DATA] …" at bounding box center [296, 126] width 91 height 12
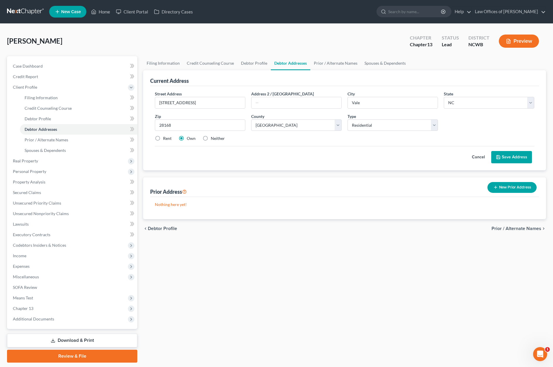
click at [509, 158] on button "Save Address" at bounding box center [512, 157] width 41 height 12
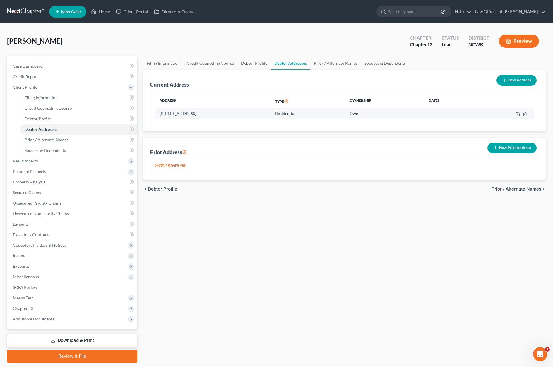
click at [161, 113] on td "[STREET_ADDRESS]" at bounding box center [213, 113] width 116 height 11
click at [100, 13] on link "Home" at bounding box center [100, 11] width 25 height 11
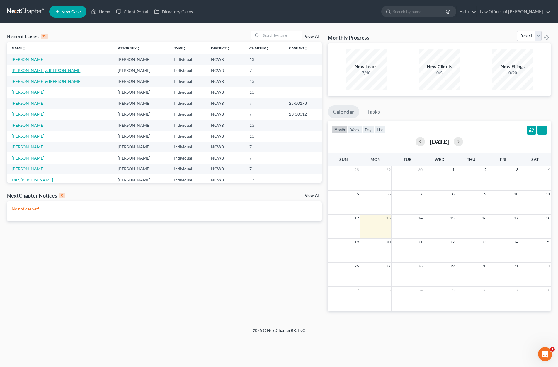
click at [26, 71] on link "[PERSON_NAME] & [PERSON_NAME]" at bounding box center [47, 70] width 70 height 5
select select "4"
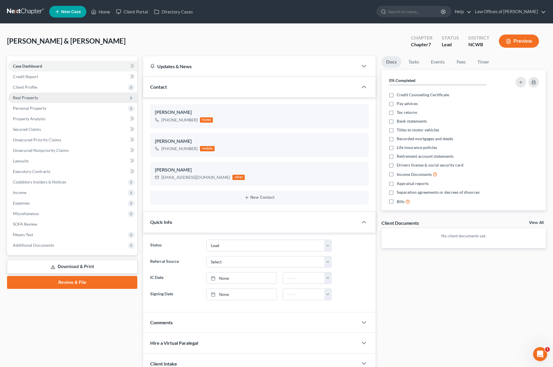
click at [32, 98] on span "Real Property" at bounding box center [25, 97] width 25 height 5
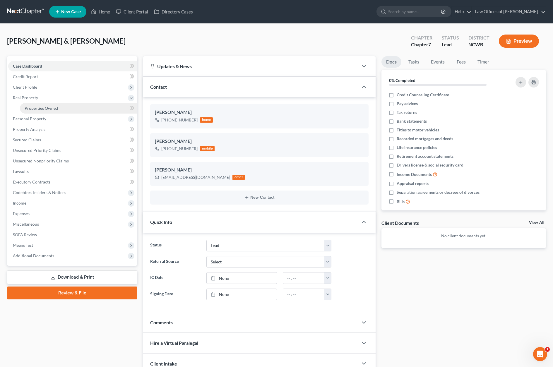
click at [31, 108] on span "Properties Owned" at bounding box center [41, 108] width 33 height 5
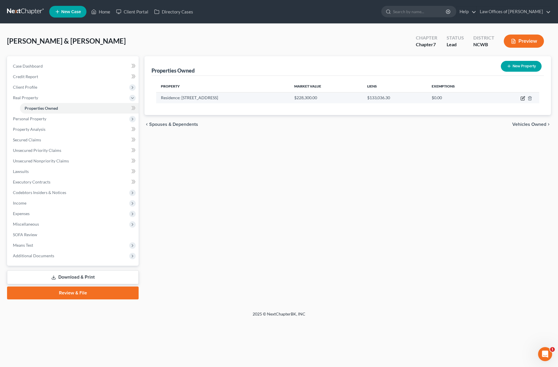
click at [523, 99] on icon "button" at bounding box center [522, 98] width 5 height 5
select select "28"
select select "48"
select select "2"
select select "5"
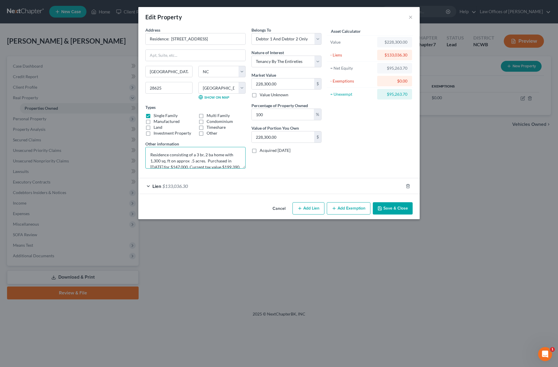
drag, startPoint x: 225, startPoint y: 165, endPoint x: 122, endPoint y: 137, distance: 107.1
click at [122, 137] on div "Edit Property × Address * Residence: 105 [GEOGRAPHIC_DATA] [GEOGRAPHIC_DATA] [U…" at bounding box center [279, 183] width 558 height 367
click at [410, 15] on button "×" at bounding box center [410, 16] width 4 height 7
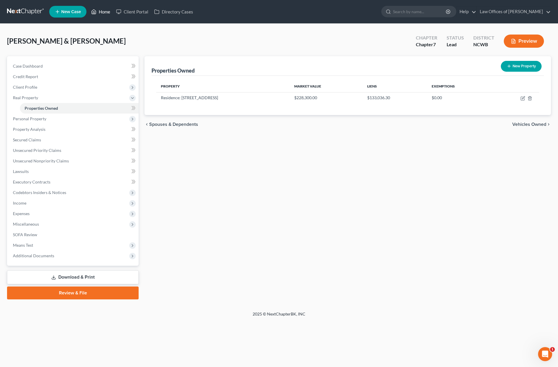
click at [97, 13] on link "Home" at bounding box center [100, 11] width 25 height 11
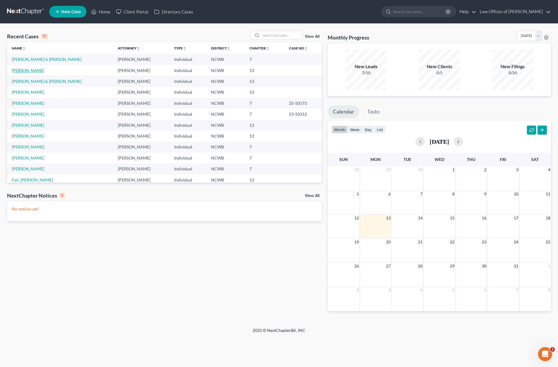
click at [30, 69] on link "[PERSON_NAME]" at bounding box center [28, 70] width 33 height 5
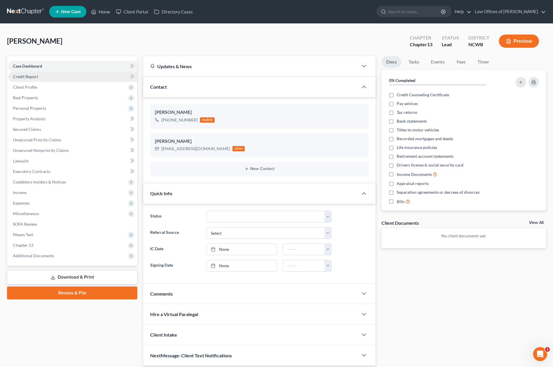
click at [27, 76] on span "Credit Report" at bounding box center [25, 76] width 25 height 5
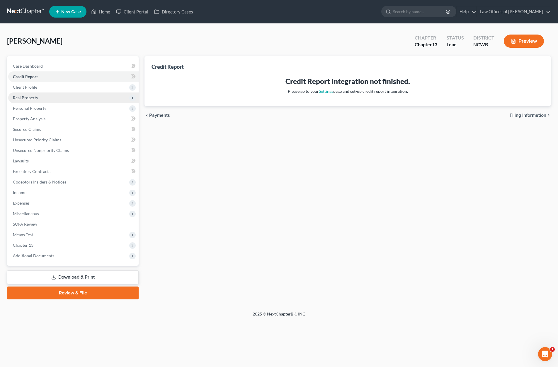
click at [30, 97] on span "Real Property" at bounding box center [25, 97] width 25 height 5
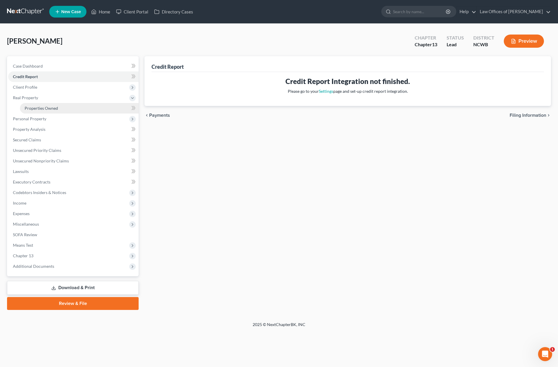
click at [32, 107] on span "Properties Owned" at bounding box center [41, 108] width 33 height 5
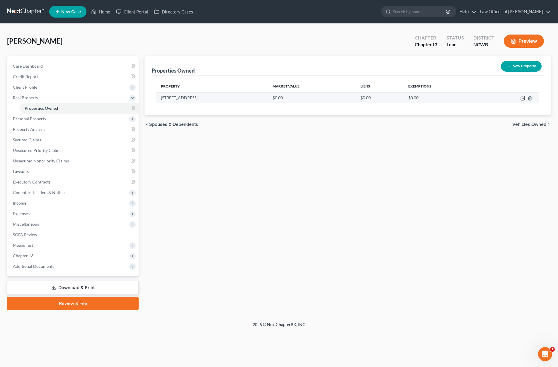
click at [522, 99] on icon "button" at bounding box center [522, 98] width 5 height 5
select select "28"
select select "17"
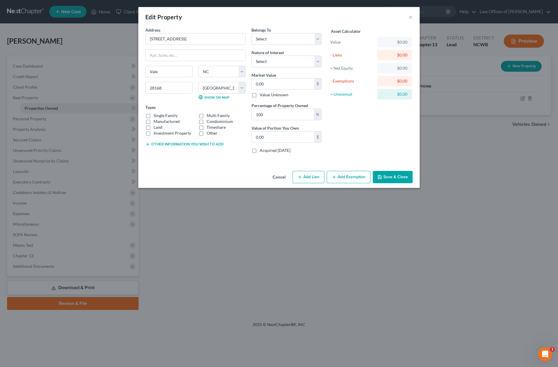
click at [210, 144] on button "Other information you wish to add" at bounding box center [184, 144] width 78 height 5
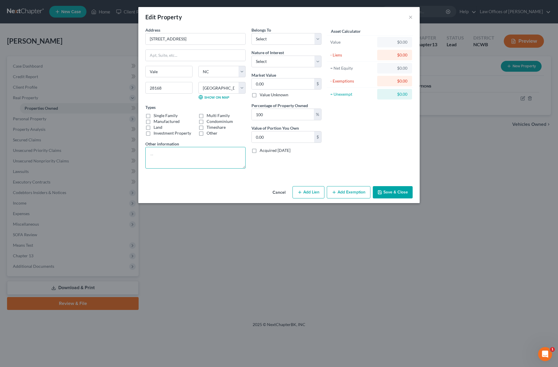
click at [208, 157] on textarea at bounding box center [195, 158] width 100 height 22
paste textarea "Residence consisting of a 3 br, 2 ba home with 1,300 sq. ft on approx .5 acres.…"
click at [154, 156] on textarea "Residence consisting of a 3 br, 2 ba home with 1,300 sq. ft on approx .5 acres.…" at bounding box center [195, 158] width 100 height 22
click at [192, 156] on textarea "Residence consisting of a 3 br, 2 ba home with 1,100 sq. ft on approx .5 acres.…" at bounding box center [195, 158] width 100 height 22
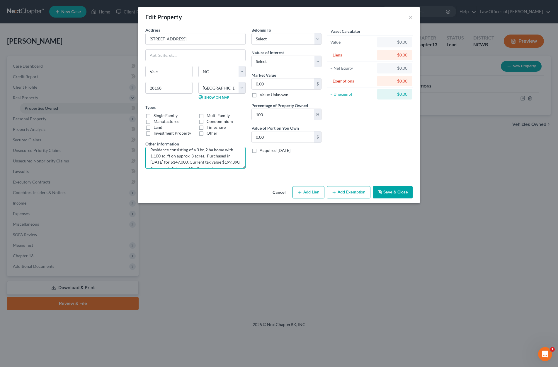
scroll to position [8, 0]
type textarea "Residence consisting of a 3 br, 2 ba home with 1,100 sq. ft on approx 3 acres. …"
click at [153, 119] on label "Manufactured" at bounding box center [166, 122] width 26 height 6
click at [156, 119] on input "Manufactured" at bounding box center [158, 121] width 4 height 4
click at [153, 119] on label "Manufactured" at bounding box center [166, 122] width 26 height 6
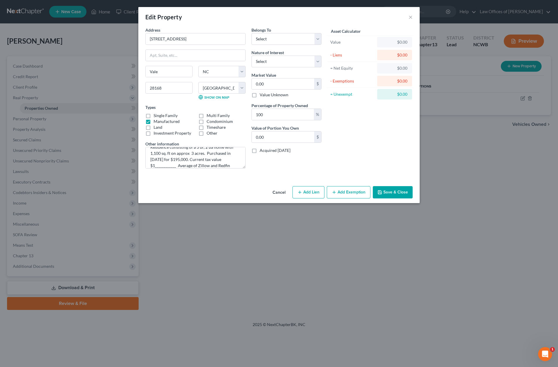
click at [156, 119] on input "Manufactured" at bounding box center [158, 121] width 4 height 4
click at [153, 121] on label "Manufactured" at bounding box center [166, 122] width 26 height 6
click at [156, 121] on input "Manufactured" at bounding box center [158, 121] width 4 height 4
checkbox input "true"
click at [153, 116] on label "Single Family" at bounding box center [165, 116] width 24 height 6
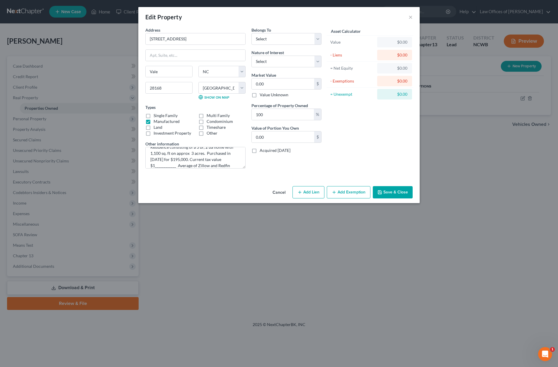
click at [156, 116] on input "Single Family" at bounding box center [158, 115] width 4 height 4
checkbox input "true"
click at [153, 120] on label "Manufactured" at bounding box center [166, 122] width 26 height 6
click at [156, 120] on input "Manufactured" at bounding box center [158, 121] width 4 height 4
checkbox input "false"
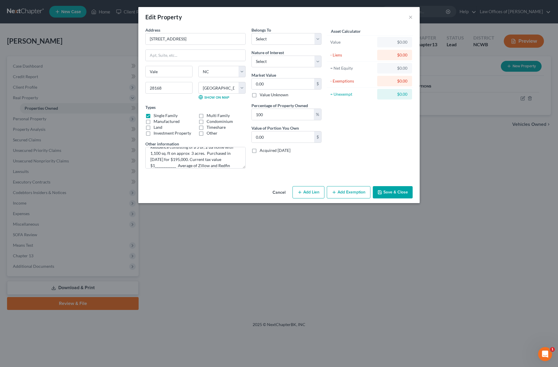
click at [402, 191] on button "Save & Close" at bounding box center [393, 192] width 40 height 12
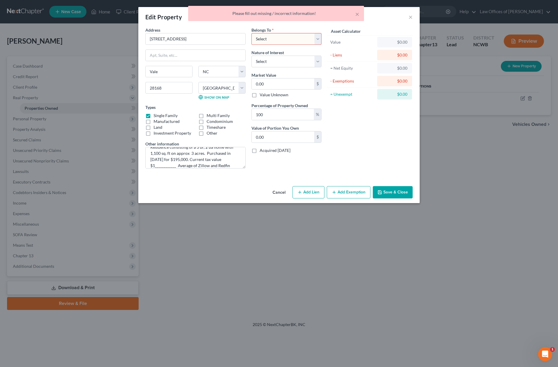
click at [267, 40] on select "Select Debtor 1 Only Debtor 2 Only Debtor 1 And Debtor 2 Only At Least One Of T…" at bounding box center [286, 39] width 70 height 12
select select "0"
click at [251, 33] on select "Select Debtor 1 Only Debtor 2 Only Debtor 1 And Debtor 2 Only At Least One Of T…" at bounding box center [286, 39] width 70 height 12
click at [148, 38] on input "[STREET_ADDRESS]" at bounding box center [196, 38] width 100 height 11
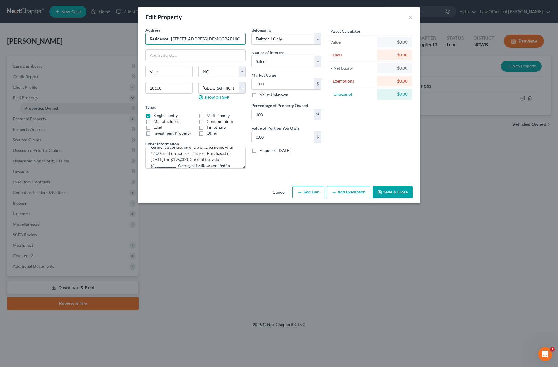
type input "Residence: [STREET_ADDRESS][DEMOGRAPHIC_DATA]"
click at [391, 193] on button "Save & Close" at bounding box center [393, 192] width 40 height 12
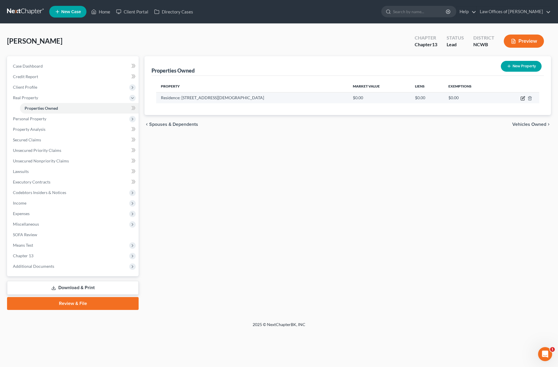
click at [523, 99] on icon "button" at bounding box center [522, 98] width 5 height 5
select select "28"
select select "17"
select select "0"
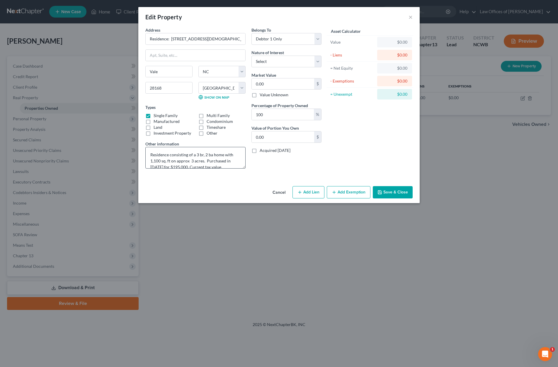
scroll to position [18, 0]
click at [157, 155] on textarea "Residence consisting of a 3 br, 2 ba home with 1,100 sq. ft on approx 3 acres. …" at bounding box center [195, 158] width 100 height 22
type textarea "Residence consisting of a 3 br, 2 ba home with 1,100 sq. ft on approx 3 acres. …"
click at [393, 192] on button "Save & Close" at bounding box center [393, 192] width 40 height 12
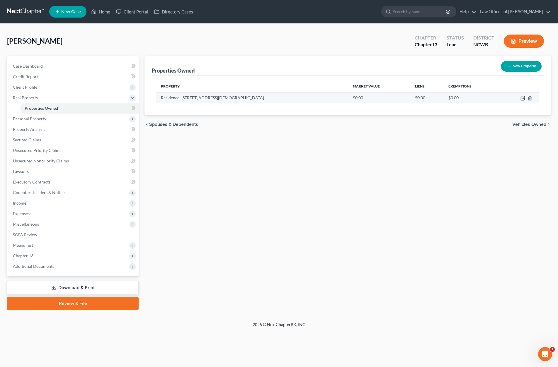
click at [521, 99] on icon "button" at bounding box center [522, 98] width 5 height 5
select select "28"
select select "17"
select select "0"
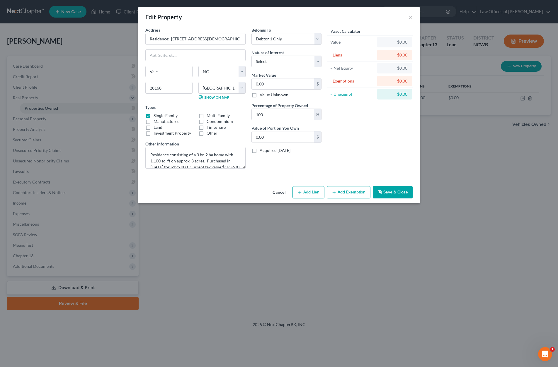
click at [153, 122] on label "Manufactured" at bounding box center [166, 122] width 26 height 6
click at [156, 122] on input "Manufactured" at bounding box center [158, 121] width 4 height 4
checkbox input "true"
click at [153, 116] on label "Single Family" at bounding box center [165, 116] width 24 height 6
click at [156, 116] on input "Single Family" at bounding box center [158, 115] width 4 height 4
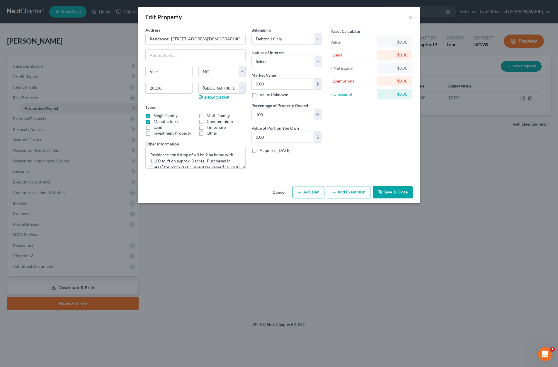
checkbox input "false"
click at [393, 194] on button "Save & Close" at bounding box center [393, 192] width 40 height 12
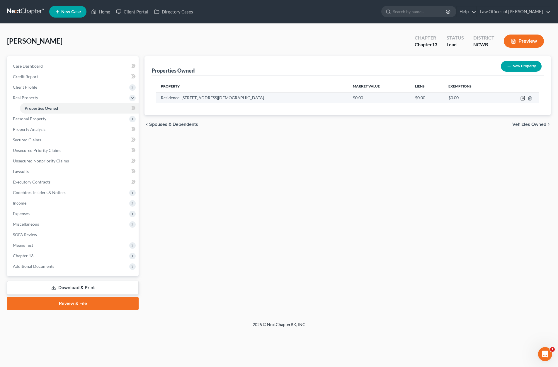
click at [523, 98] on icon "button" at bounding box center [523, 97] width 3 height 3
select select "28"
select select "17"
select select "0"
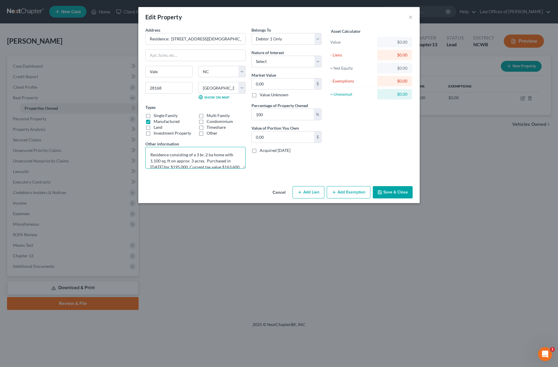
click at [193, 160] on textarea "Residence consisting of a 3 br, 2 ba home with 1,100 sq. ft on approx 3 acres. …" at bounding box center [195, 158] width 100 height 22
type textarea "Residence consisting of a 3 br, 2 ba home with 1,100 sq. ft on approx 3.08 acre…"
click at [385, 192] on button "Save & Close" at bounding box center [393, 192] width 40 height 12
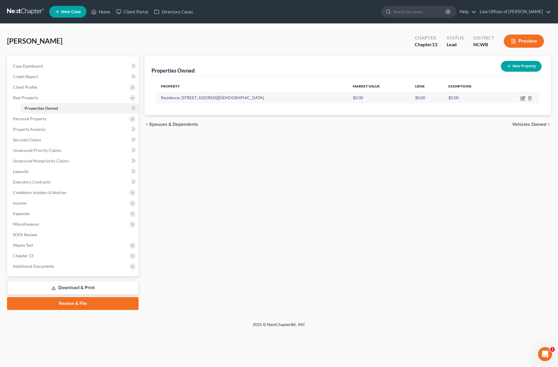
click at [522, 99] on icon "button" at bounding box center [523, 97] width 3 height 3
select select "28"
select select "17"
select select "0"
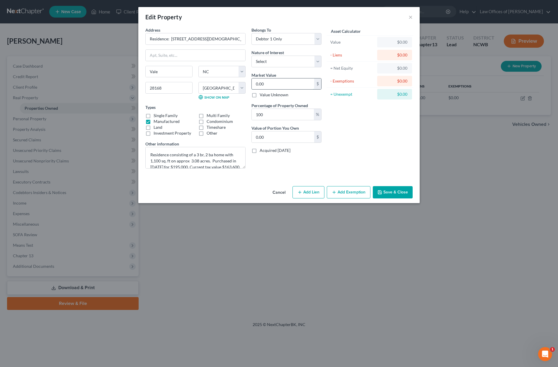
click at [273, 86] on input "0.00" at bounding box center [283, 84] width 62 height 11
type input "2"
type input "2.00"
type input "21"
type input "21.00"
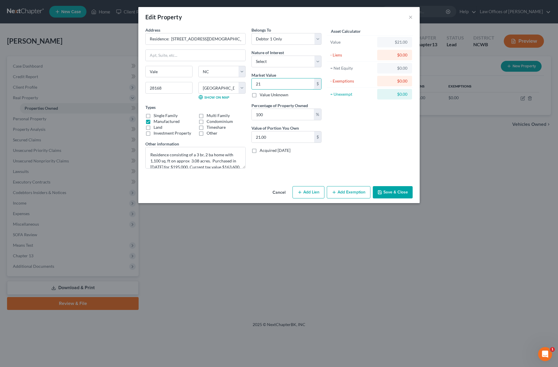
type input "218"
type input "218.00"
type input "2187"
type input "2,187.00"
type input "2,1879"
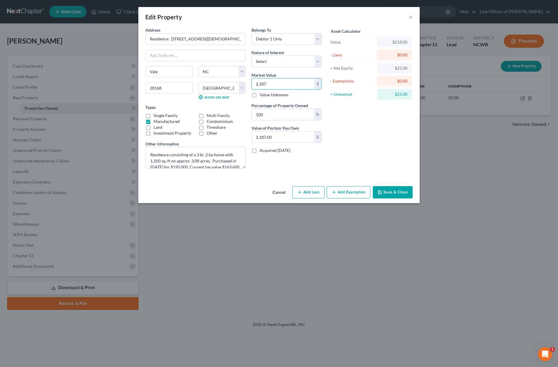
type input "21,879.00"
type input "21,8795"
type input "218,795.00"
type input "218,795.5"
type input "218,795.50"
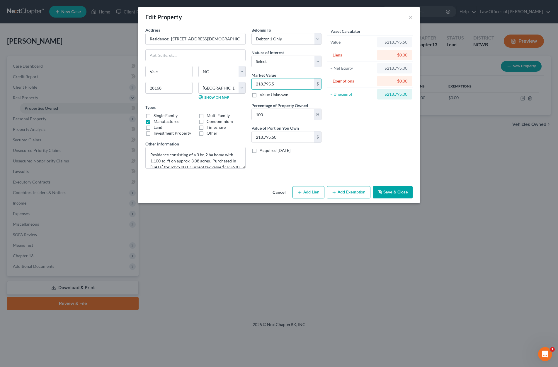
type input "218,795.5"
click at [393, 191] on button "Save & Close" at bounding box center [393, 192] width 40 height 12
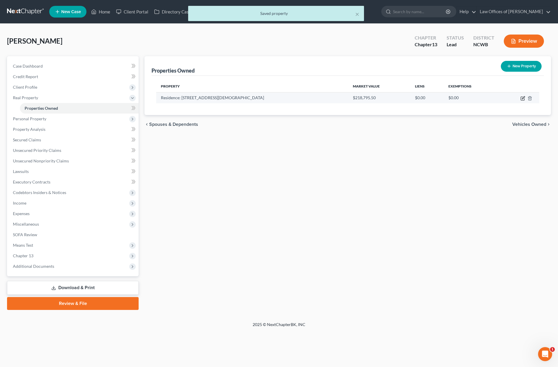
click at [522, 97] on icon "button" at bounding box center [523, 99] width 4 height 4
select select "28"
select select "17"
select select "0"
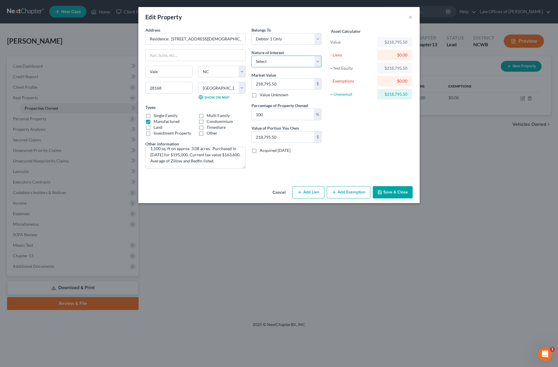
click at [297, 62] on select "Select Fee Simple Joint Tenant Life Estate Equitable Interest Future Interest T…" at bounding box center [286, 62] width 70 height 12
click at [294, 62] on select "Select Fee Simple Joint Tenant Life Estate Equitable Interest Future Interest T…" at bounding box center [286, 62] width 70 height 12
click at [391, 190] on button "Save & Close" at bounding box center [393, 192] width 40 height 12
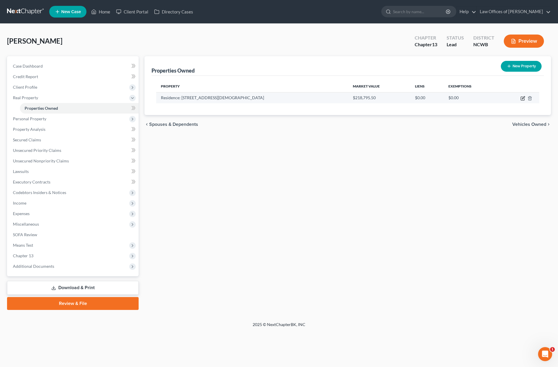
click at [522, 97] on icon "button" at bounding box center [523, 99] width 4 height 4
select select "28"
select select "17"
select select "0"
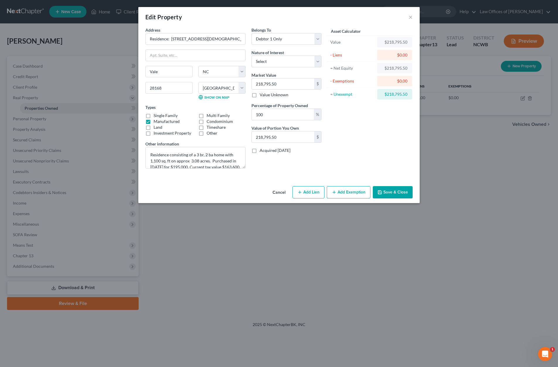
click at [310, 189] on button "Add Lien" at bounding box center [308, 192] width 32 height 12
select select "0"
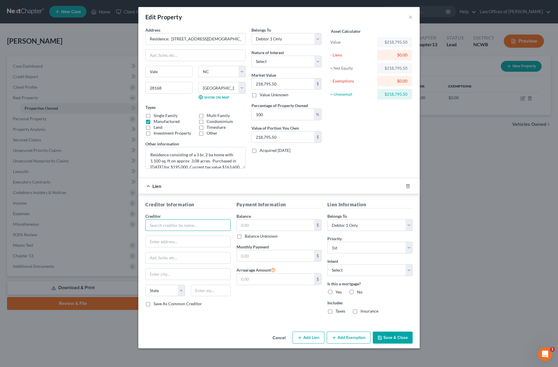
click at [174, 229] on input "text" at bounding box center [187, 225] width 85 height 12
click at [290, 224] on input "text" at bounding box center [276, 225] width 78 height 11
click at [279, 254] on input "text" at bounding box center [276, 255] width 78 height 11
click at [335, 290] on label "Yes" at bounding box center [338, 292] width 6 height 6
click at [338, 290] on input "Yes" at bounding box center [340, 291] width 4 height 4
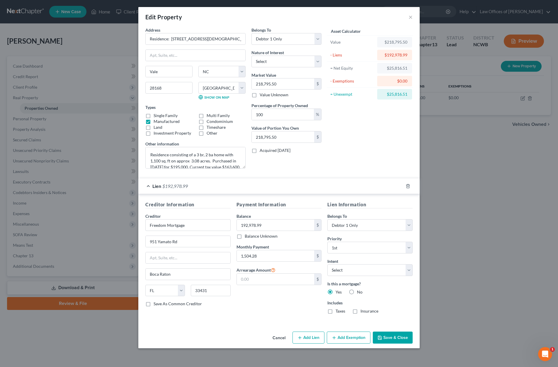
click at [335, 311] on label "Taxes" at bounding box center [340, 311] width 10 height 6
click at [338, 311] on input "Taxes" at bounding box center [340, 310] width 4 height 4
click at [360, 311] on label "Insurance" at bounding box center [369, 311] width 18 height 6
click at [363, 311] on input "Insurance" at bounding box center [365, 310] width 4 height 4
click at [391, 337] on button "Save & Close" at bounding box center [393, 338] width 40 height 12
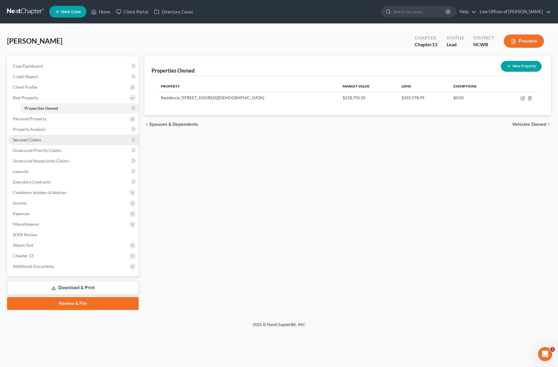
click at [24, 138] on span "Secured Claims" at bounding box center [27, 139] width 28 height 5
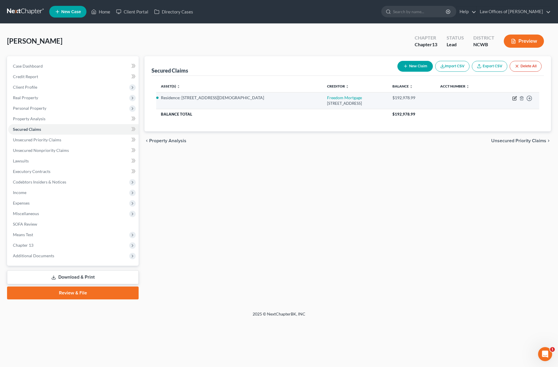
click at [513, 100] on icon "button" at bounding box center [514, 98] width 5 height 5
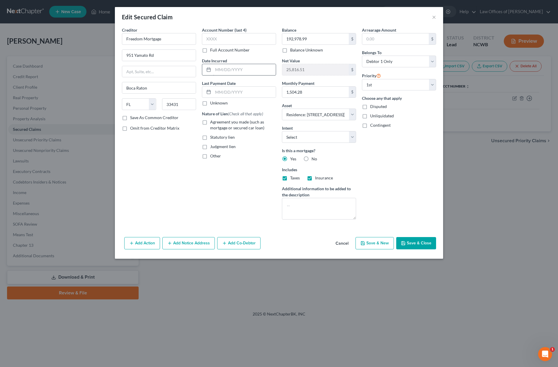
drag, startPoint x: 212, startPoint y: 68, endPoint x: 216, endPoint y: 68, distance: 4.1
click at [212, 68] on div at bounding box center [207, 69] width 11 height 11
click at [216, 68] on input "text" at bounding box center [244, 69] width 63 height 11
click at [408, 239] on button "Save & Close" at bounding box center [416, 243] width 40 height 12
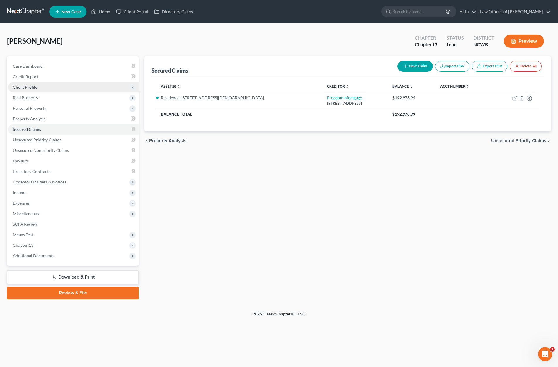
drag, startPoint x: 26, startPoint y: 87, endPoint x: 34, endPoint y: 86, distance: 7.6
click at [26, 87] on span "Client Profile" at bounding box center [25, 87] width 24 height 5
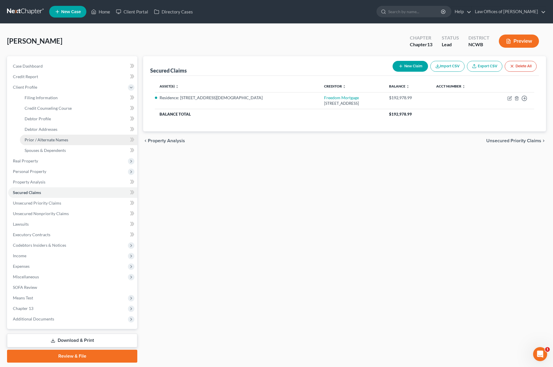
click at [45, 139] on span "Prior / Alternate Names" at bounding box center [47, 139] width 44 height 5
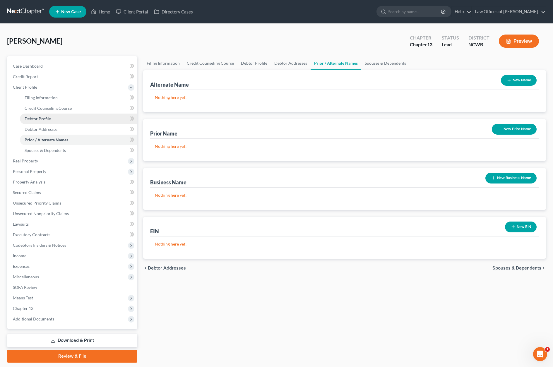
click at [36, 118] on span "Debtor Profile" at bounding box center [38, 118] width 26 height 5
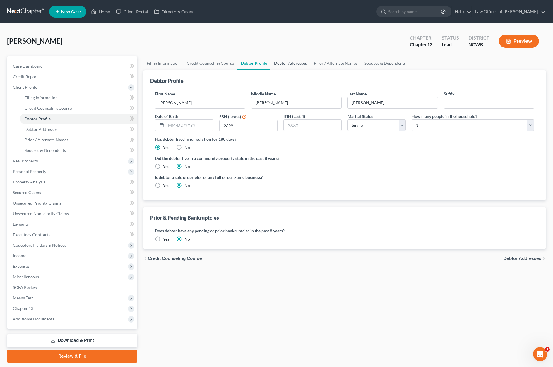
click at [302, 64] on link "Debtor Addresses" at bounding box center [291, 63] width 40 height 14
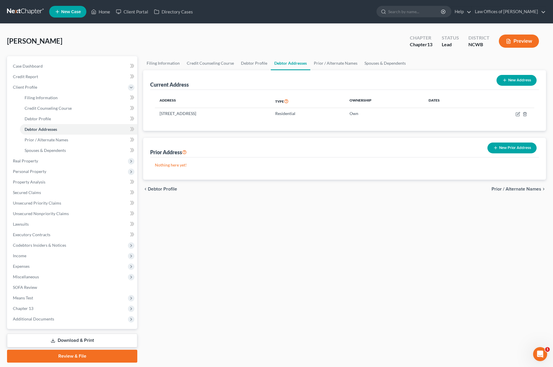
click at [495, 144] on button "New Prior Address" at bounding box center [512, 148] width 49 height 11
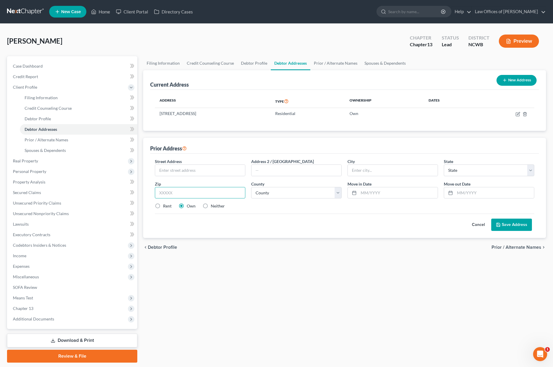
drag, startPoint x: 227, startPoint y: 193, endPoint x: 228, endPoint y: 180, distance: 12.9
click at [227, 193] on input "text" at bounding box center [200, 193] width 91 height 12
click at [228, 171] on input "text" at bounding box center [200, 170] width 90 height 11
click at [472, 192] on input "text" at bounding box center [494, 192] width 79 height 11
click at [361, 192] on input "text" at bounding box center [398, 192] width 79 height 11
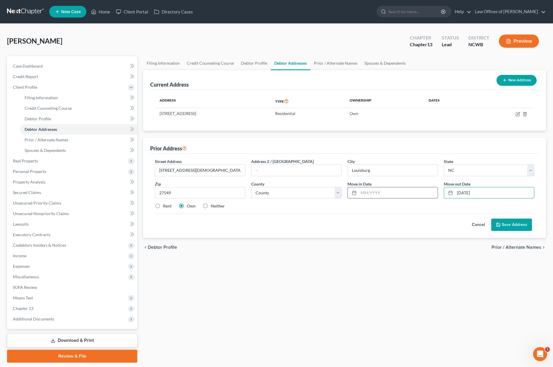
drag, startPoint x: 492, startPoint y: 192, endPoint x: 429, endPoint y: 193, distance: 62.4
click at [429, 193] on div "Street Address * [STREET_ADDRESS][DEMOGRAPHIC_DATA] * [GEOGRAPHIC_DATA] * State…" at bounding box center [344, 186] width 385 height 56
click at [505, 223] on button "Save Address" at bounding box center [512, 225] width 41 height 12
click at [313, 193] on select "County [GEOGRAPHIC_DATA] [GEOGRAPHIC_DATA] [GEOGRAPHIC_DATA] [GEOGRAPHIC_DATA] …" at bounding box center [296, 193] width 91 height 12
click at [251, 187] on select "County [GEOGRAPHIC_DATA] [GEOGRAPHIC_DATA] [GEOGRAPHIC_DATA] [GEOGRAPHIC_DATA] …" at bounding box center [296, 193] width 91 height 12
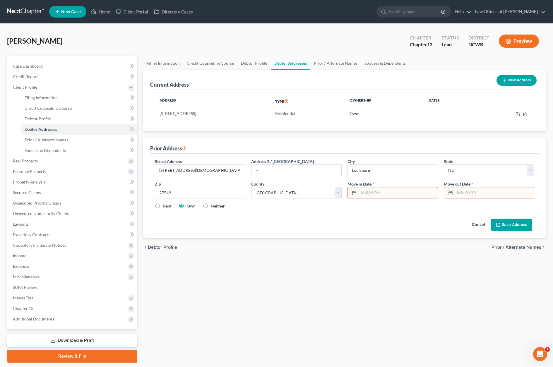
click at [416, 194] on input "text" at bounding box center [398, 192] width 79 height 11
click at [311, 194] on select "County [GEOGRAPHIC_DATA] [GEOGRAPHIC_DATA] [GEOGRAPHIC_DATA] [GEOGRAPHIC_DATA] …" at bounding box center [296, 193] width 91 height 12
click at [251, 187] on select "County [GEOGRAPHIC_DATA] [GEOGRAPHIC_DATA] [GEOGRAPHIC_DATA] [GEOGRAPHIC_DATA] …" at bounding box center [296, 193] width 91 height 12
click at [363, 193] on input "text" at bounding box center [398, 192] width 79 height 11
click at [453, 192] on div at bounding box center [449, 192] width 11 height 11
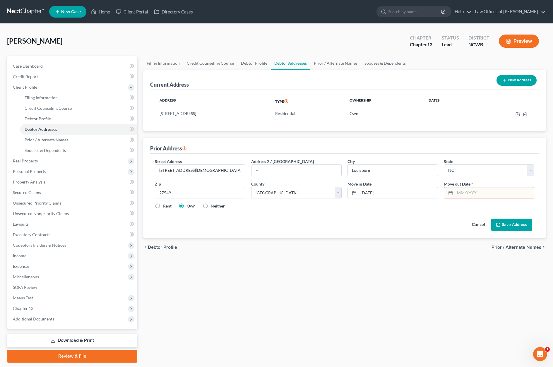
click at [455, 193] on div at bounding box center [449, 192] width 11 height 11
click at [464, 195] on input "text" at bounding box center [494, 192] width 79 height 11
click at [506, 225] on button "Save Address" at bounding box center [512, 225] width 41 height 12
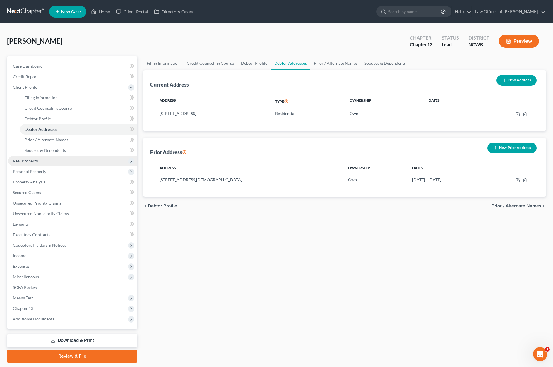
click at [24, 162] on span "Real Property" at bounding box center [25, 160] width 25 height 5
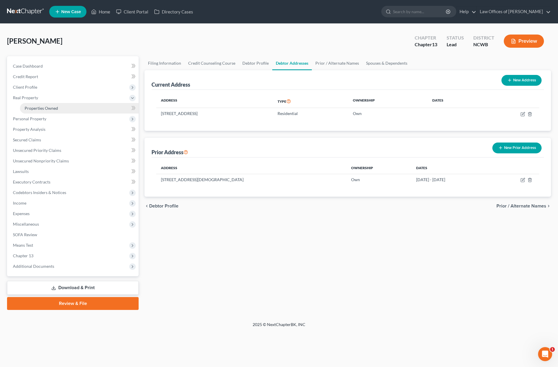
click at [31, 108] on span "Properties Owned" at bounding box center [41, 108] width 33 height 5
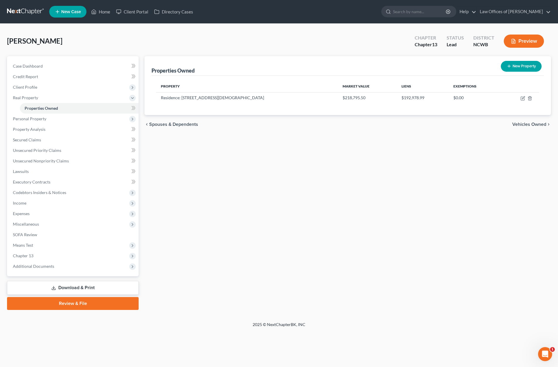
click at [509, 64] on icon "button" at bounding box center [508, 66] width 5 height 5
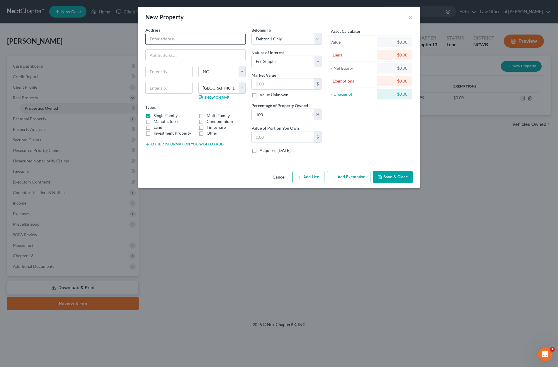
drag, startPoint x: 216, startPoint y: 35, endPoint x: 210, endPoint y: 43, distance: 10.1
click at [215, 36] on input "text" at bounding box center [196, 38] width 100 height 11
click at [381, 178] on icon "button" at bounding box center [379, 177] width 5 height 5
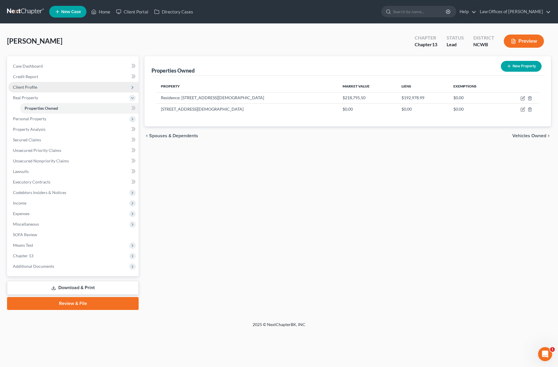
click at [25, 89] on span "Client Profile" at bounding box center [25, 87] width 24 height 5
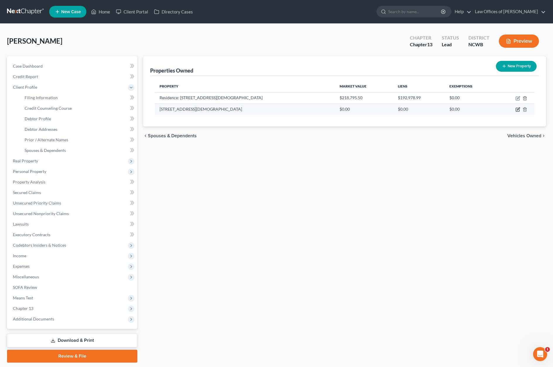
click at [518, 110] on icon "button" at bounding box center [518, 109] width 3 height 3
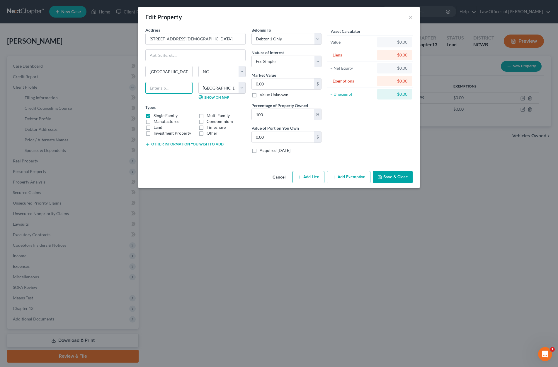
click at [178, 90] on input "text" at bounding box center [168, 88] width 47 height 12
click at [381, 177] on icon "button" at bounding box center [379, 177] width 5 height 5
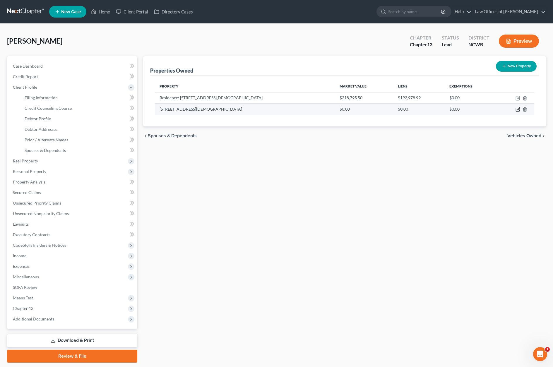
click at [519, 110] on icon "button" at bounding box center [518, 109] width 5 height 5
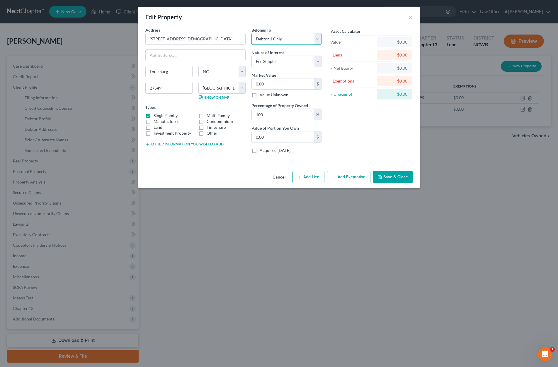
click at [289, 42] on select "Select Debtor 1 Only Debtor 2 Only Debtor 1 And Debtor 2 Only At Least One Of T…" at bounding box center [286, 39] width 70 height 12
click at [251, 33] on select "Select Debtor 1 Only Debtor 2 Only Debtor 1 And Debtor 2 Only At Least One Of T…" at bounding box center [286, 39] width 70 height 12
click at [187, 145] on button "Other information you wish to add" at bounding box center [184, 144] width 78 height 5
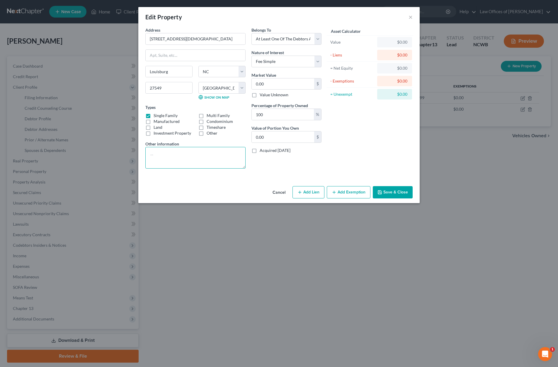
click at [173, 156] on textarea at bounding box center [195, 158] width 100 height 22
click at [386, 194] on button "Save & Close" at bounding box center [393, 192] width 40 height 12
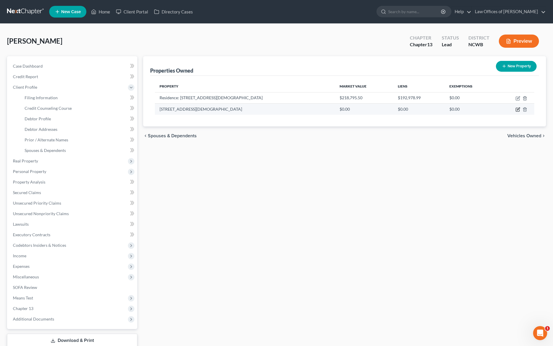
click at [518, 110] on icon "button" at bounding box center [518, 109] width 3 height 3
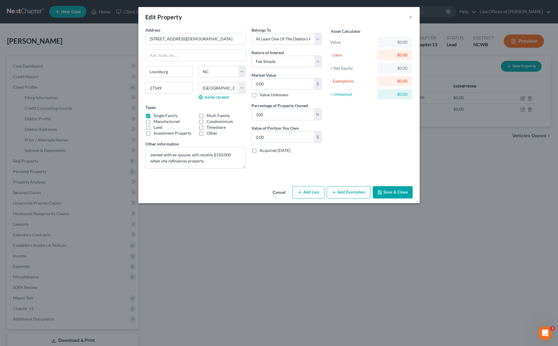
click at [398, 190] on button "Save & Close" at bounding box center [393, 192] width 40 height 12
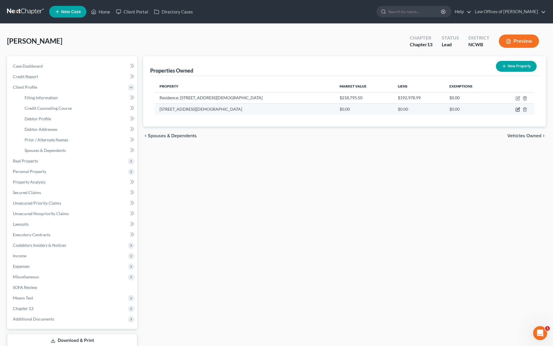
click at [518, 111] on icon "button" at bounding box center [518, 109] width 5 height 5
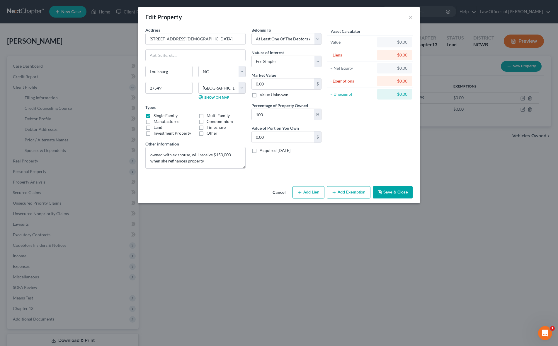
click at [408, 19] on div "Edit Property ×" at bounding box center [278, 17] width 281 height 20
click at [393, 194] on button "Save & Close" at bounding box center [393, 192] width 40 height 12
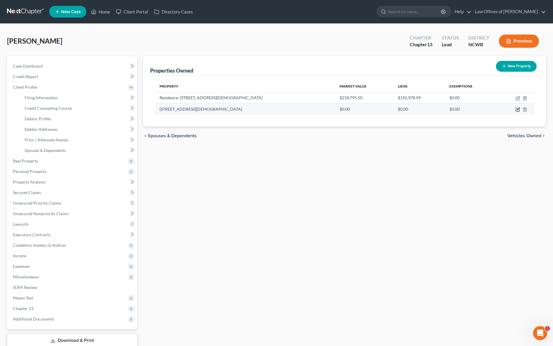
click at [516, 110] on icon "button" at bounding box center [518, 110] width 4 height 4
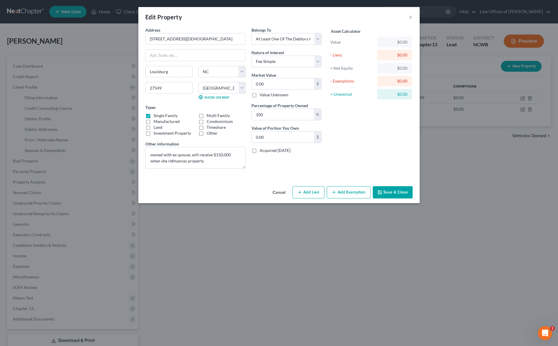
click at [309, 190] on button "Add Lien" at bounding box center [308, 192] width 32 height 12
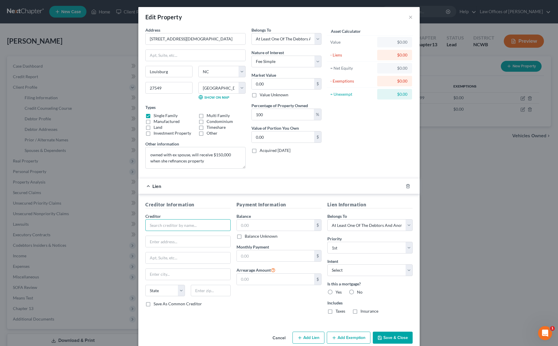
click at [180, 227] on input "text" at bounding box center [187, 225] width 85 height 12
click at [381, 338] on button "Save & Close" at bounding box center [393, 338] width 40 height 12
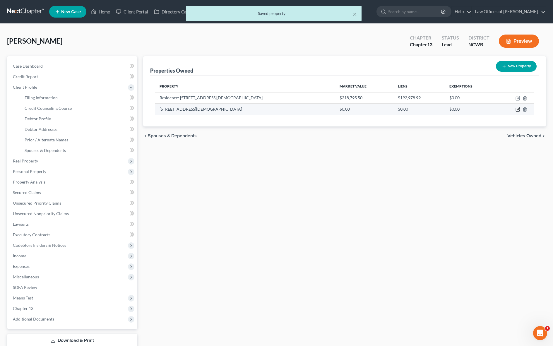
click at [518, 110] on icon "button" at bounding box center [518, 109] width 5 height 5
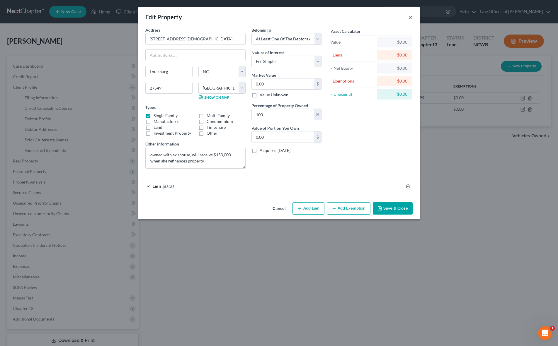
click at [411, 18] on button "×" at bounding box center [410, 16] width 4 height 7
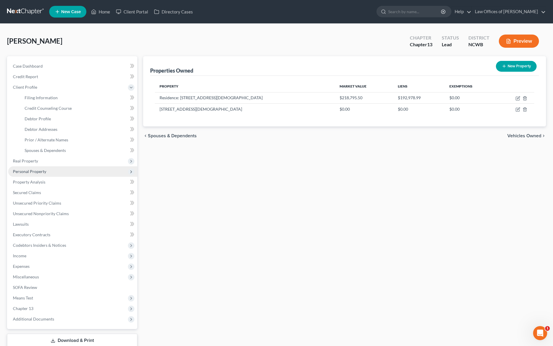
click at [18, 170] on span "Personal Property" at bounding box center [29, 171] width 33 height 5
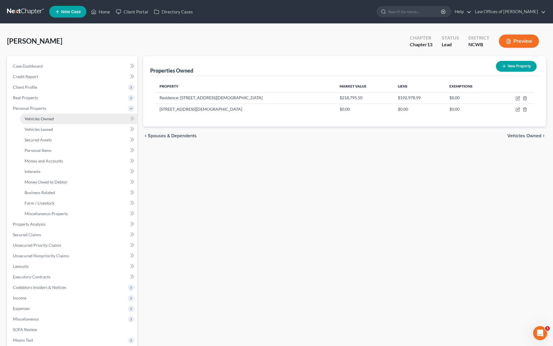
click at [37, 121] on span "Vehicles Owned" at bounding box center [39, 118] width 29 height 5
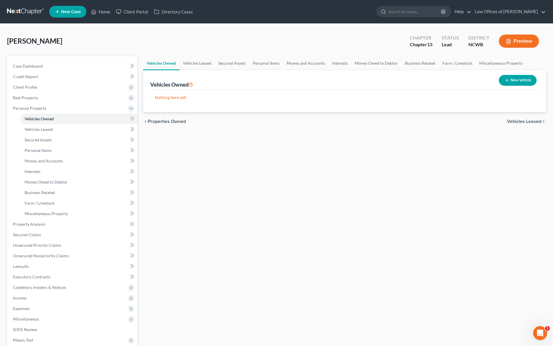
click at [519, 81] on button "New Vehicle" at bounding box center [518, 80] width 38 height 11
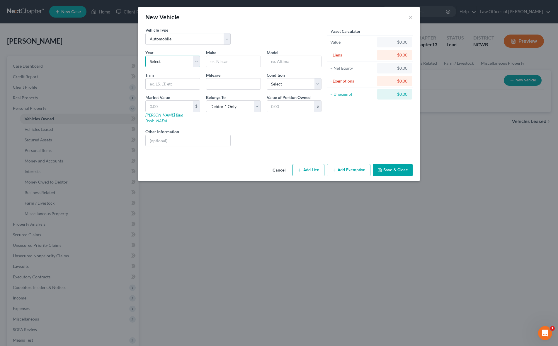
click at [166, 59] on select "Select 2026 2025 2024 2023 2022 2021 2020 2019 2018 2017 2016 2015 2014 2013 20…" at bounding box center [172, 62] width 55 height 12
click at [145, 56] on select "Select 2026 2025 2024 2023 2022 2021 2020 2019 2018 2017 2016 2015 2014 2013 20…" at bounding box center [172, 62] width 55 height 12
click at [240, 61] on input "text" at bounding box center [233, 61] width 54 height 11
click at [291, 88] on select "Select Excellent Very Good Good Fair Poor" at bounding box center [294, 84] width 55 height 12
click at [267, 78] on select "Select Excellent Very Good Good Fair Poor" at bounding box center [294, 84] width 55 height 12
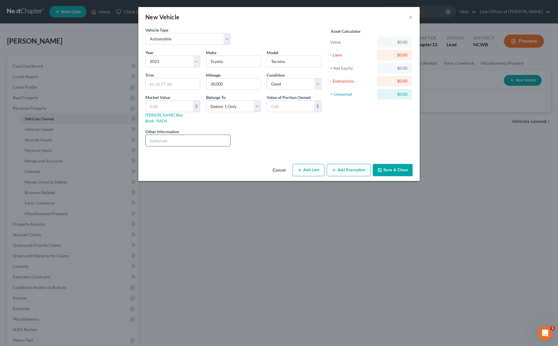
click at [163, 135] on input "text" at bounding box center [188, 140] width 85 height 11
click at [183, 136] on input "VIN: 3TMCZ5AN643969" at bounding box center [188, 140] width 85 height 11
click at [153, 115] on link "[PERSON_NAME] Blue Book" at bounding box center [163, 117] width 37 height 11
drag, startPoint x: 203, startPoint y: 134, endPoint x: 161, endPoint y: 134, distance: 42.8
click at [161, 135] on input "VIN: 3TMCZ5AN6PM43969" at bounding box center [188, 140] width 85 height 11
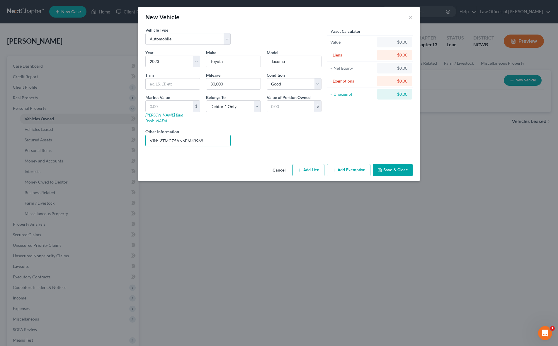
click at [154, 115] on link "[PERSON_NAME] Blue Book" at bounding box center [163, 117] width 37 height 11
click at [313, 166] on button "Add Lien" at bounding box center [308, 170] width 32 height 12
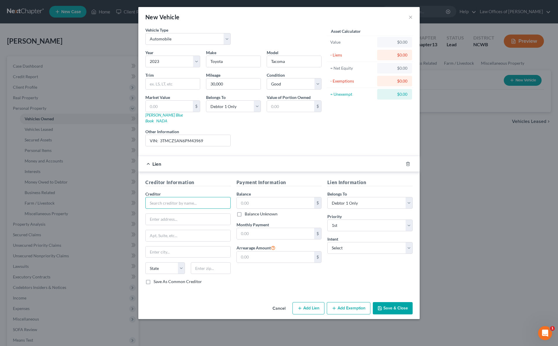
click at [202, 199] on input "text" at bounding box center [187, 203] width 85 height 12
click at [260, 197] on input "text" at bounding box center [276, 202] width 78 height 11
click at [298, 231] on input "text" at bounding box center [276, 233] width 78 height 11
click at [383, 303] on button "Save & Close" at bounding box center [393, 308] width 40 height 12
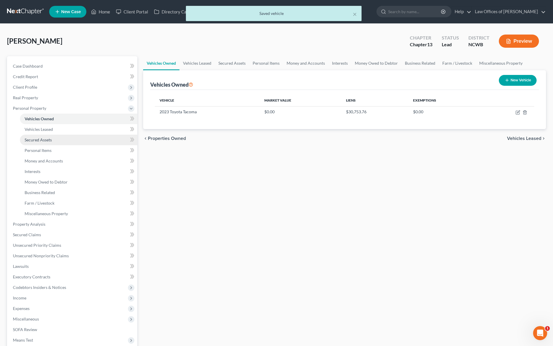
click at [33, 139] on span "Secured Assets" at bounding box center [38, 139] width 27 height 5
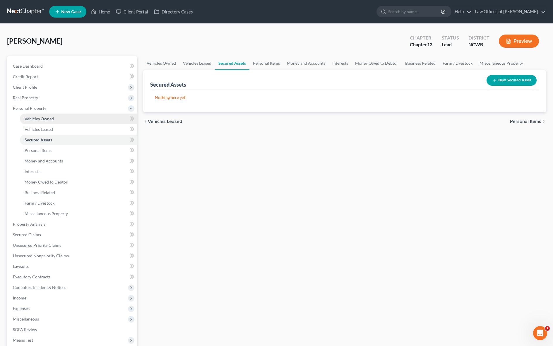
click at [41, 121] on span "Vehicles Owned" at bounding box center [39, 118] width 29 height 5
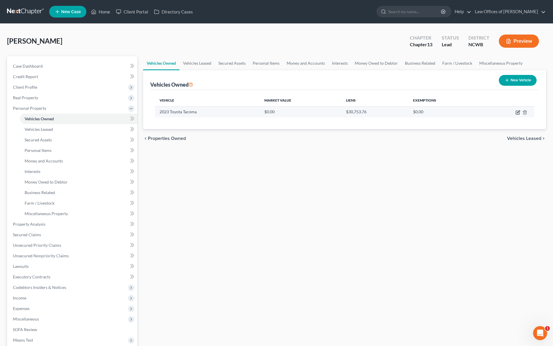
click at [519, 112] on icon "button" at bounding box center [518, 112] width 5 height 5
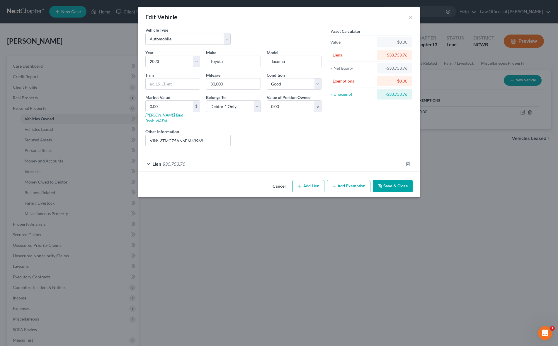
click at [186, 159] on div "Lien $30,753.76" at bounding box center [270, 164] width 265 height 16
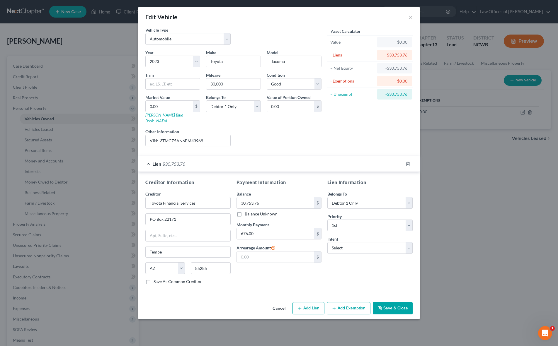
click at [390, 303] on button "Save & Close" at bounding box center [393, 308] width 40 height 12
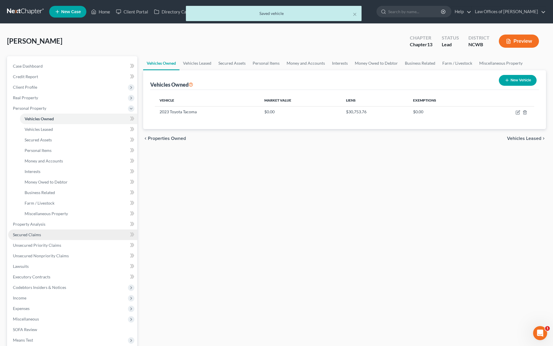
click at [30, 234] on span "Secured Claims" at bounding box center [27, 234] width 28 height 5
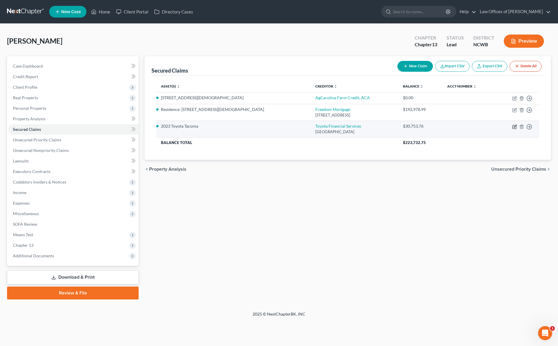
click at [514, 127] on icon "button" at bounding box center [515, 126] width 3 height 3
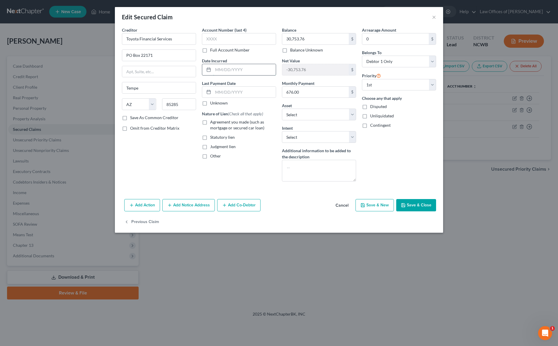
drag, startPoint x: 216, startPoint y: 67, endPoint x: 216, endPoint y: 72, distance: 4.5
click at [216, 67] on input "text" at bounding box center [244, 69] width 63 height 11
click at [210, 124] on label "Agreement you made (such as mortgage or secured car loan)" at bounding box center [243, 125] width 66 height 12
click at [212, 123] on input "Agreement you made (such as mortgage or secured car loan)" at bounding box center [214, 121] width 4 height 4
click at [422, 206] on button "Save & Close" at bounding box center [416, 205] width 40 height 12
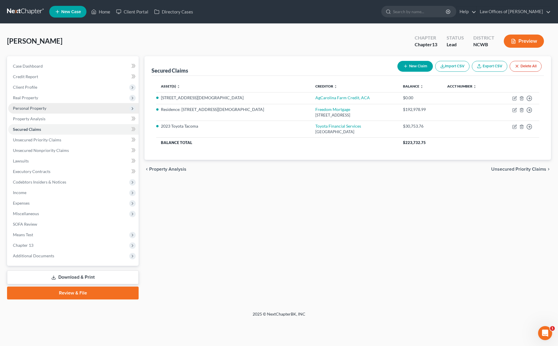
click at [31, 111] on span "Personal Property" at bounding box center [73, 108] width 130 height 11
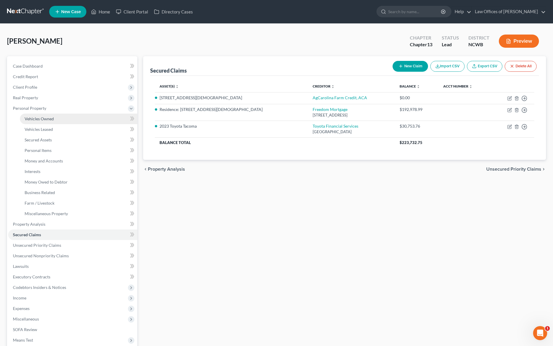
click at [37, 118] on span "Vehicles Owned" at bounding box center [39, 118] width 29 height 5
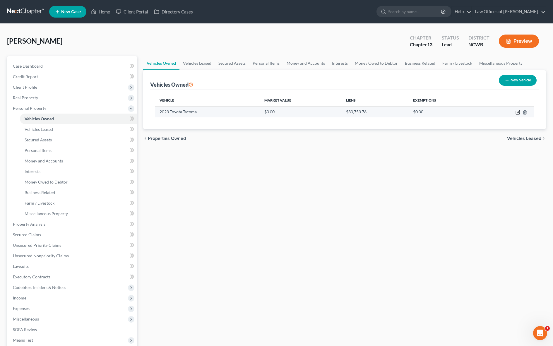
click at [518, 114] on icon "button" at bounding box center [518, 112] width 5 height 5
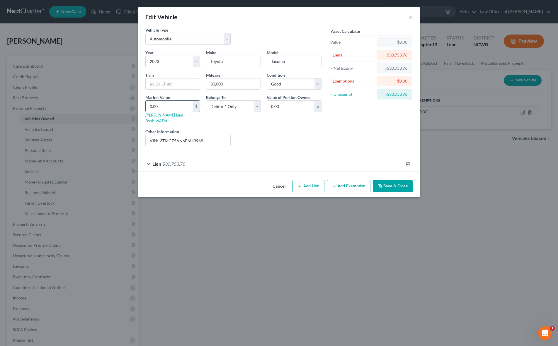
click at [165, 107] on input "0.00" at bounding box center [169, 106] width 47 height 11
click at [216, 136] on input "VIN: 3TMCZ5AN6PM43969" at bounding box center [188, 140] width 85 height 11
click at [384, 180] on button "Save & Close" at bounding box center [393, 186] width 40 height 12
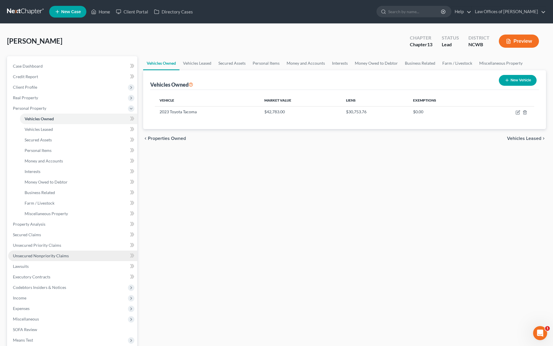
click at [32, 255] on span "Unsecured Nonpriority Claims" at bounding box center [41, 255] width 56 height 5
